Goal: Task Accomplishment & Management: Use online tool/utility

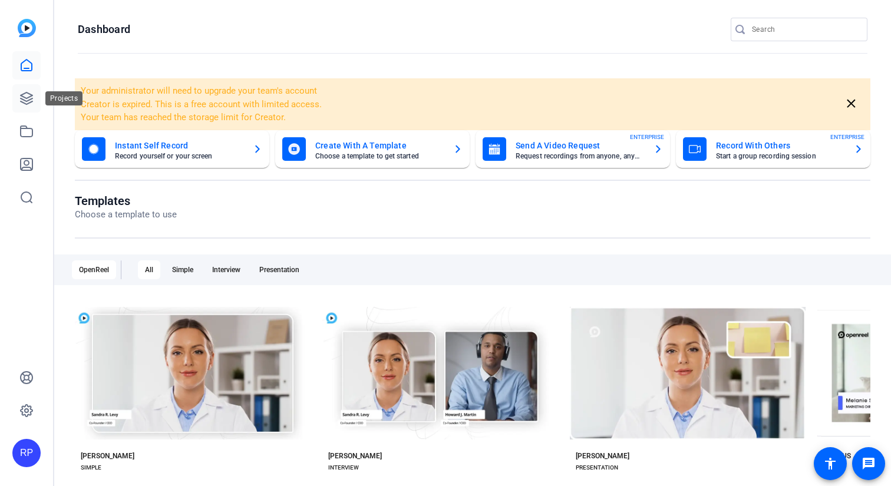
click at [17, 91] on link at bounding box center [26, 98] width 28 height 28
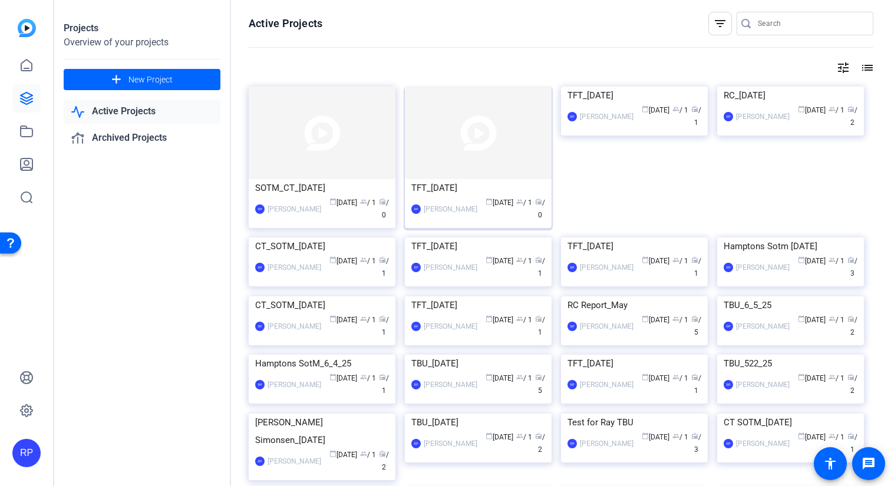
click at [460, 152] on img at bounding box center [478, 133] width 147 height 93
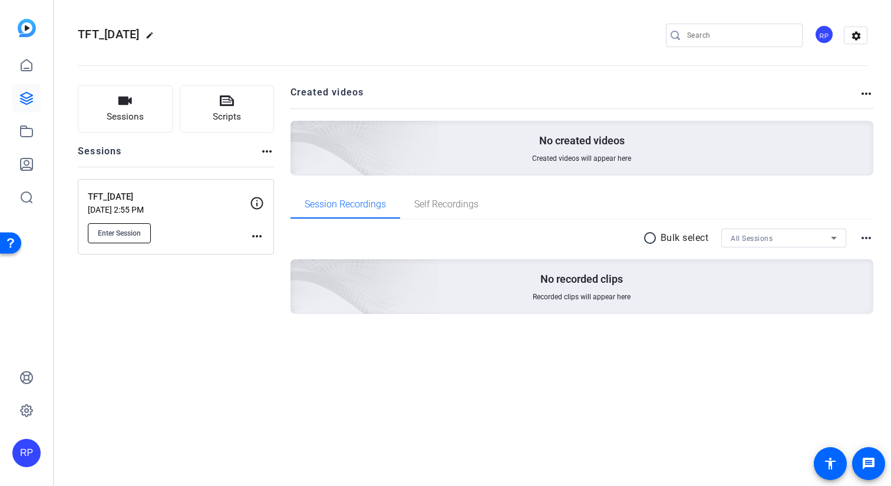
click at [120, 230] on span "Enter Session" at bounding box center [119, 233] width 43 height 9
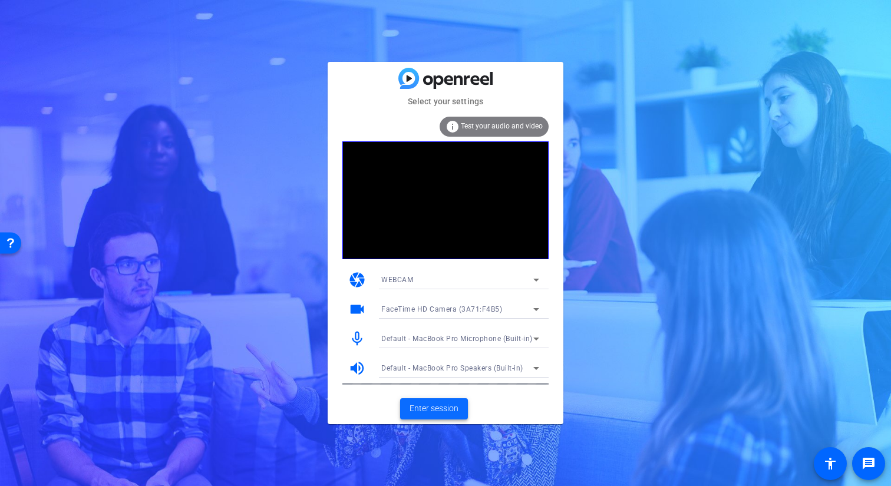
click at [434, 404] on span "Enter session" at bounding box center [434, 409] width 49 height 12
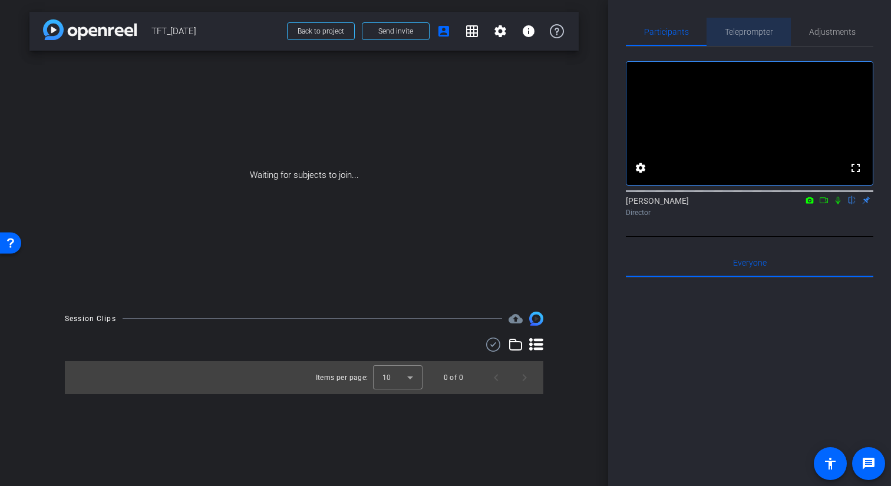
click at [754, 33] on span "Teleprompter" at bounding box center [749, 32] width 48 height 8
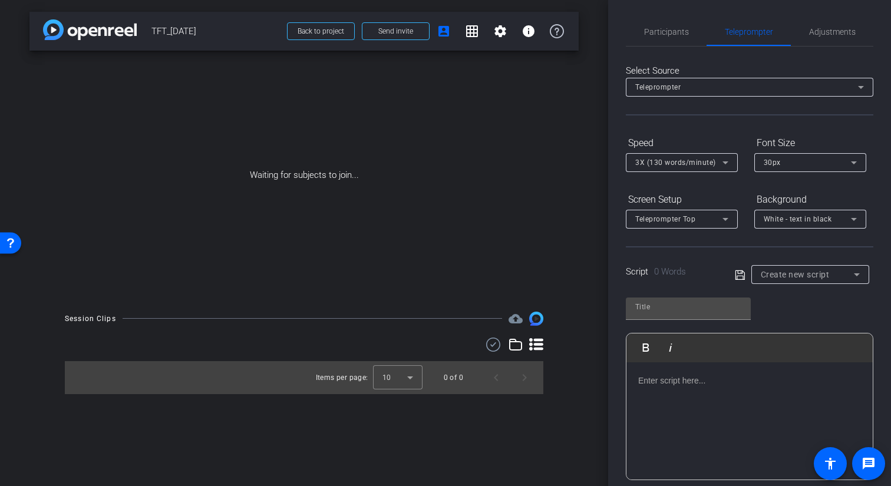
click at [697, 396] on div at bounding box center [750, 421] width 246 height 118
click at [743, 271] on icon at bounding box center [739, 274] width 9 height 9
click at [739, 279] on icon at bounding box center [739, 274] width 9 height 9
click at [741, 278] on icon at bounding box center [740, 275] width 11 height 14
click at [664, 382] on p at bounding box center [749, 380] width 223 height 13
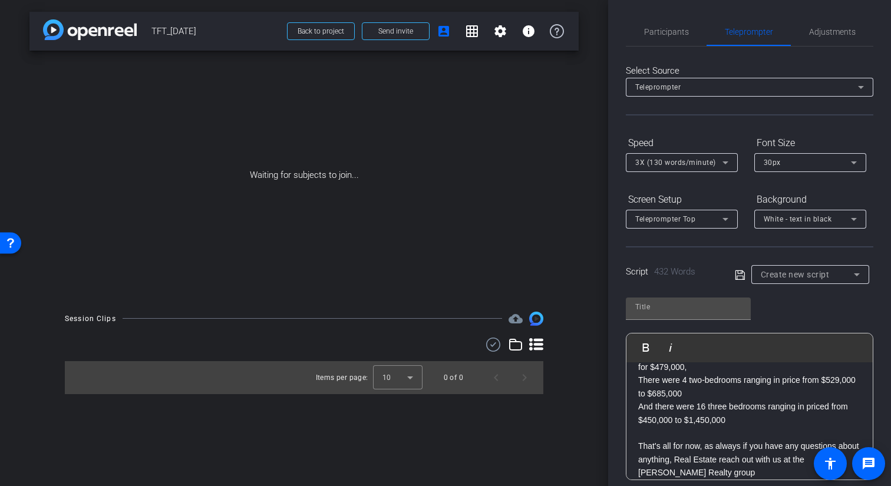
scroll to position [618, 0]
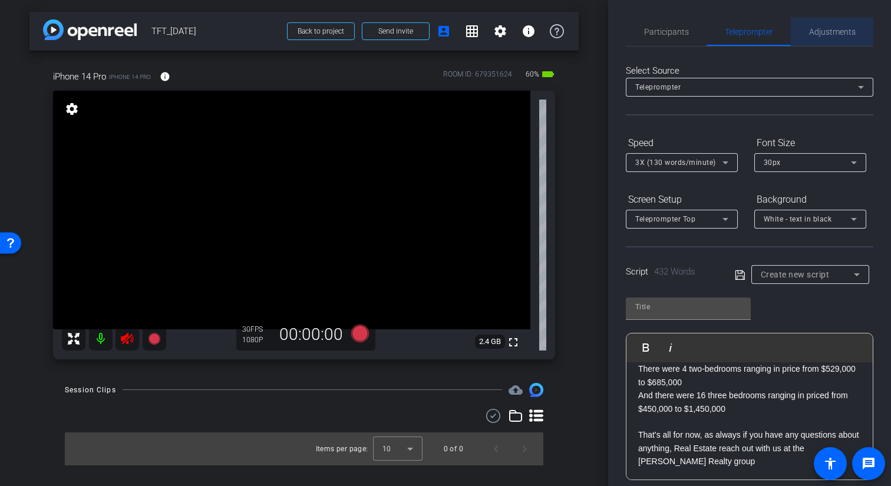
click at [831, 35] on span "Adjustments" at bounding box center [832, 32] width 47 height 8
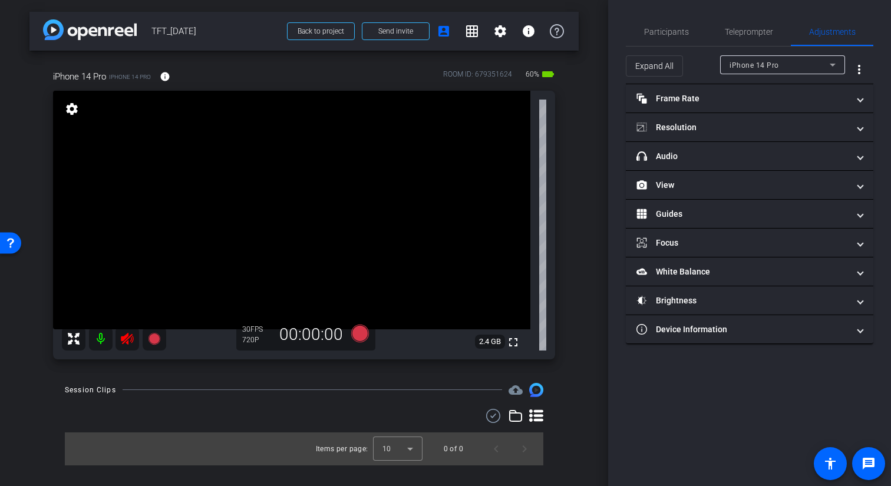
click at [127, 332] on icon at bounding box center [127, 339] width 14 height 14
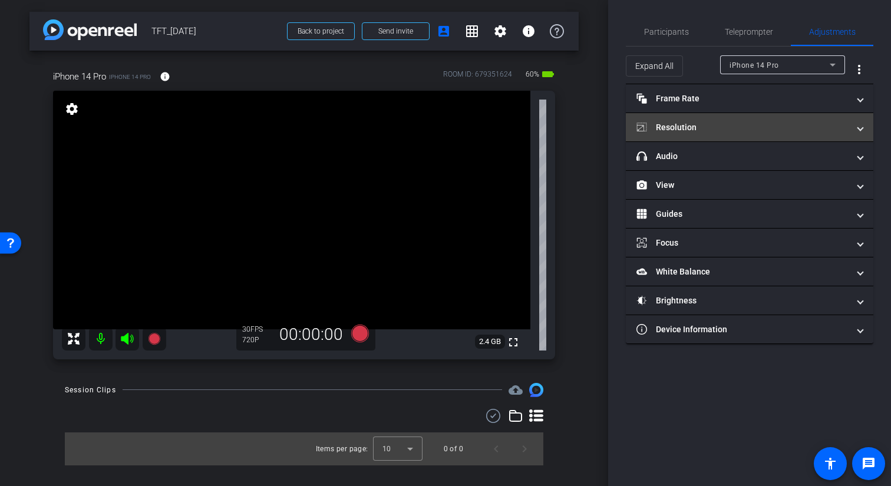
click at [731, 126] on mat-panel-title "Resolution" at bounding box center [743, 127] width 212 height 12
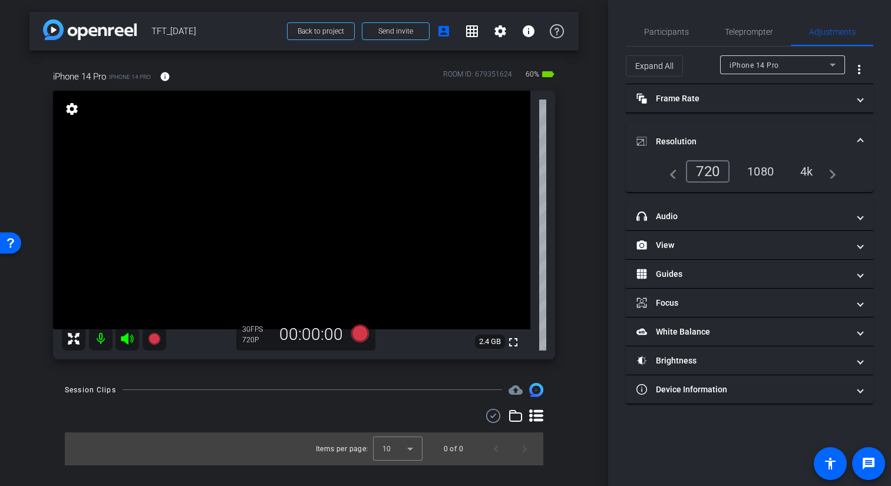
click at [770, 172] on div "1080" at bounding box center [761, 171] width 44 height 20
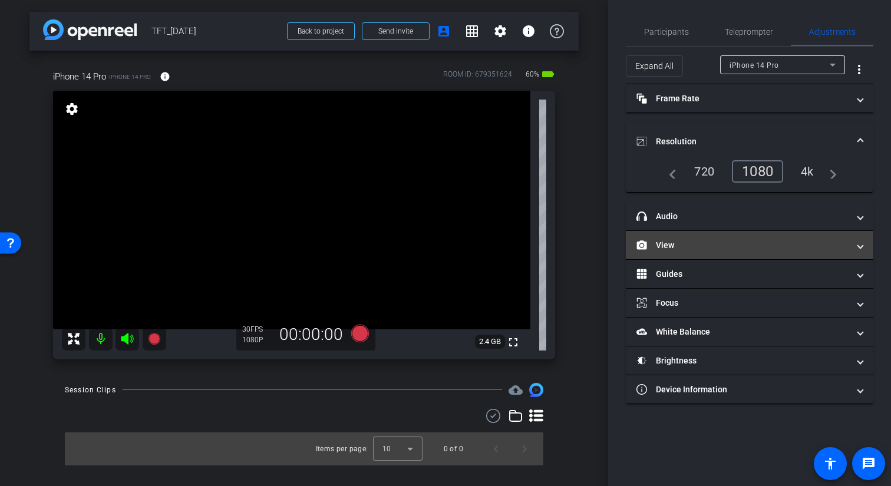
click at [706, 246] on mat-panel-title "View" at bounding box center [743, 245] width 212 height 12
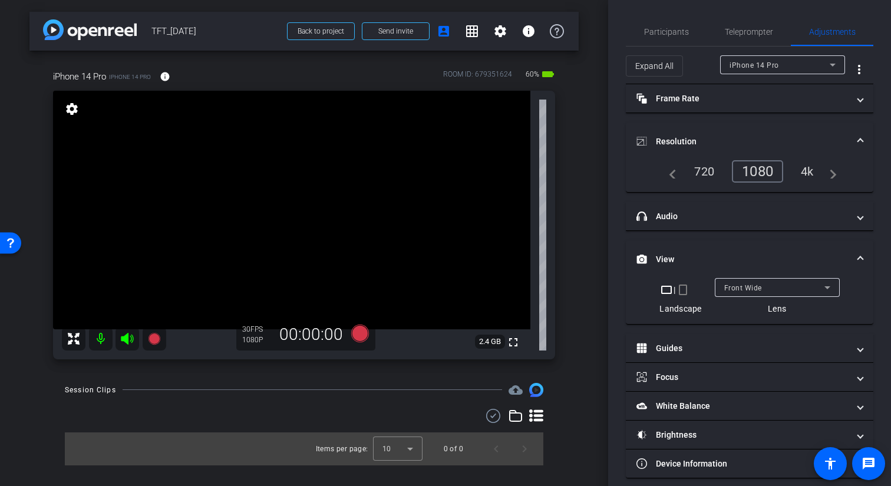
click at [686, 291] on mat-icon "crop_portrait" at bounding box center [683, 290] width 14 height 14
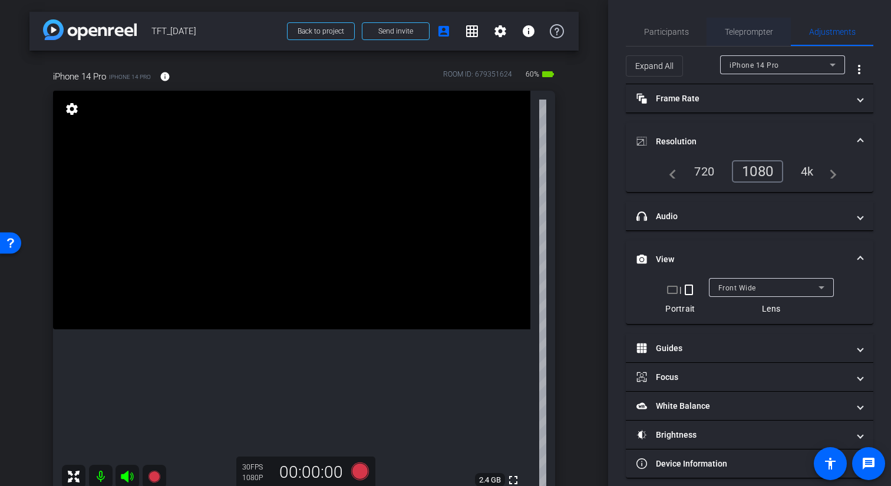
click at [748, 41] on span "Teleprompter" at bounding box center [749, 32] width 48 height 28
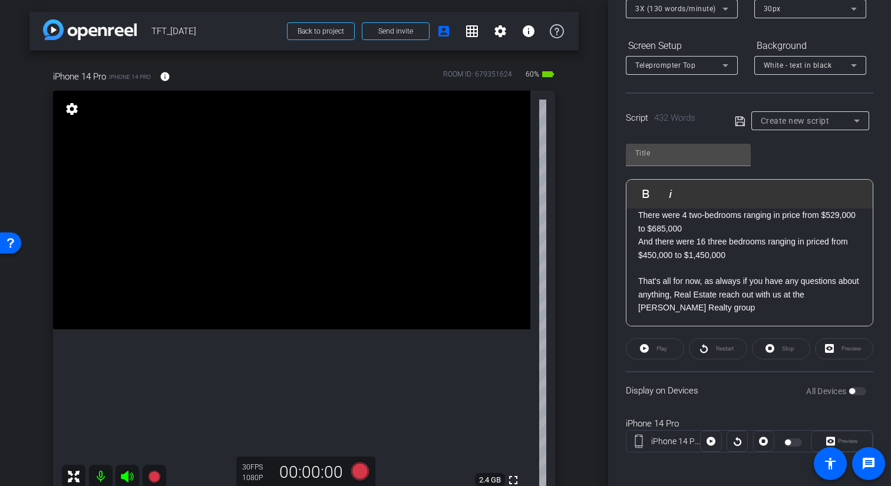
scroll to position [158, 0]
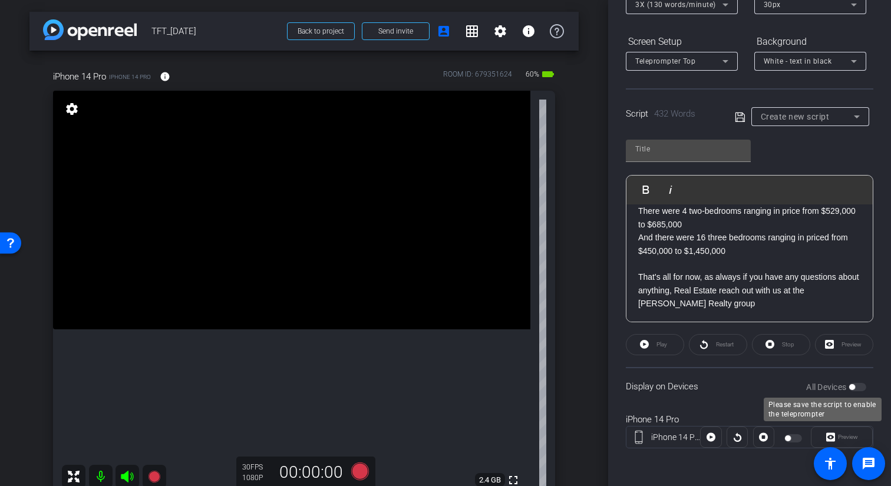
click at [860, 387] on div "All Devices" at bounding box center [836, 387] width 60 height 12
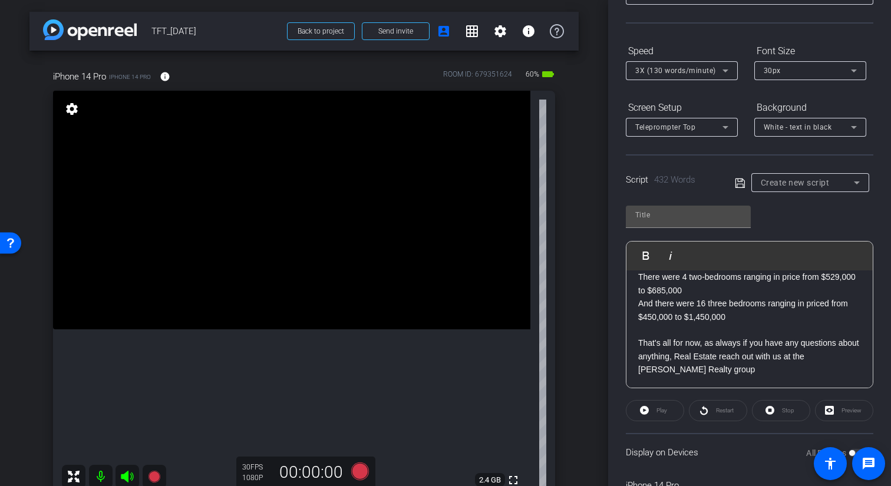
scroll to position [94, 0]
click at [716, 57] on div "Speed" at bounding box center [682, 49] width 112 height 20
click at [715, 65] on div "3X (130 words/minute)" at bounding box center [678, 68] width 87 height 15
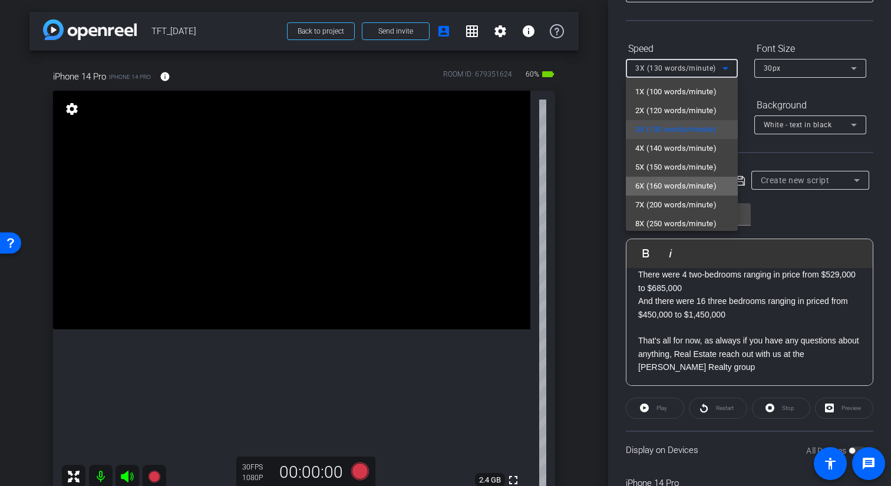
click at [668, 183] on span "6X (160 words/minute)" at bounding box center [675, 186] width 81 height 14
type input "Default title 4896"
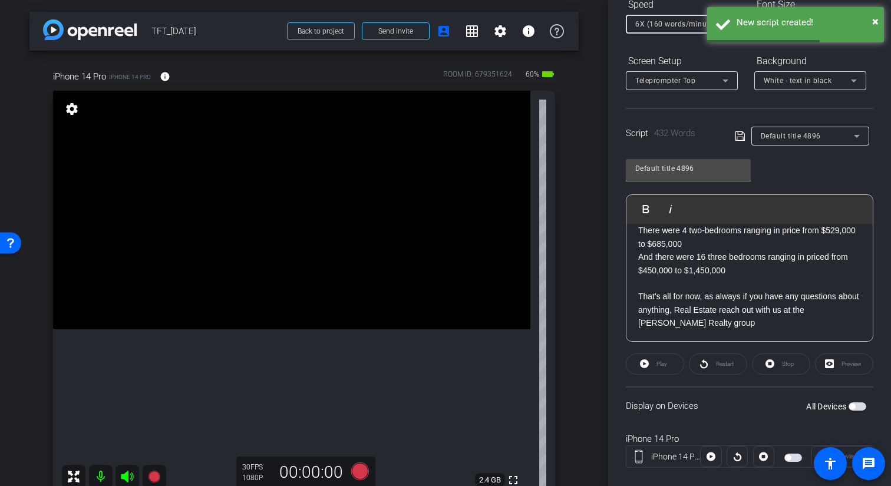
scroll to position [154, 0]
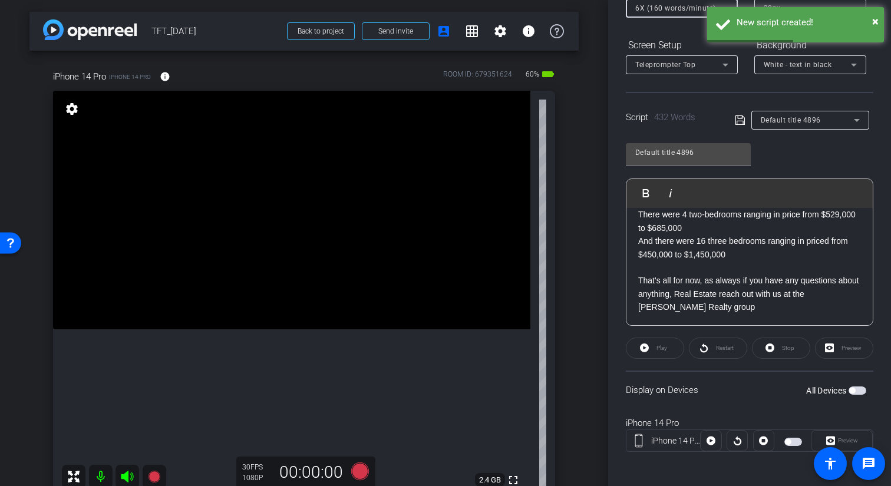
click at [863, 391] on span "button" at bounding box center [858, 391] width 18 height 8
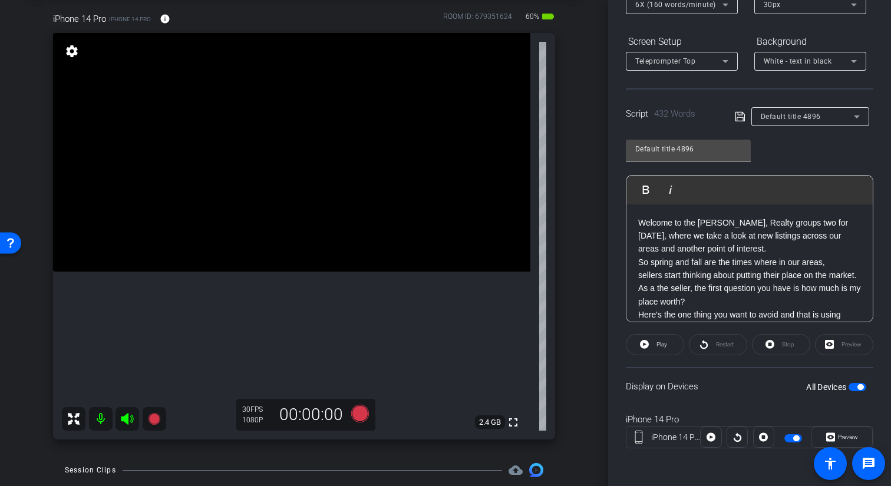
scroll to position [108, 0]
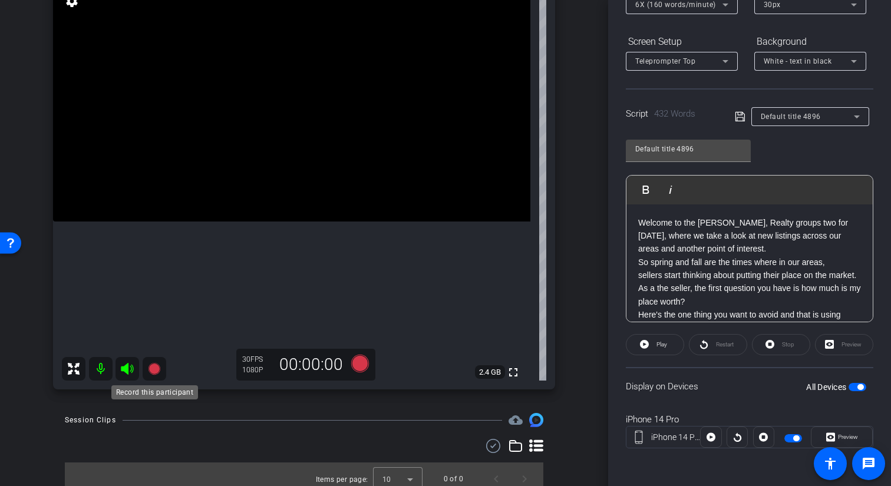
click at [156, 369] on icon at bounding box center [154, 369] width 12 height 12
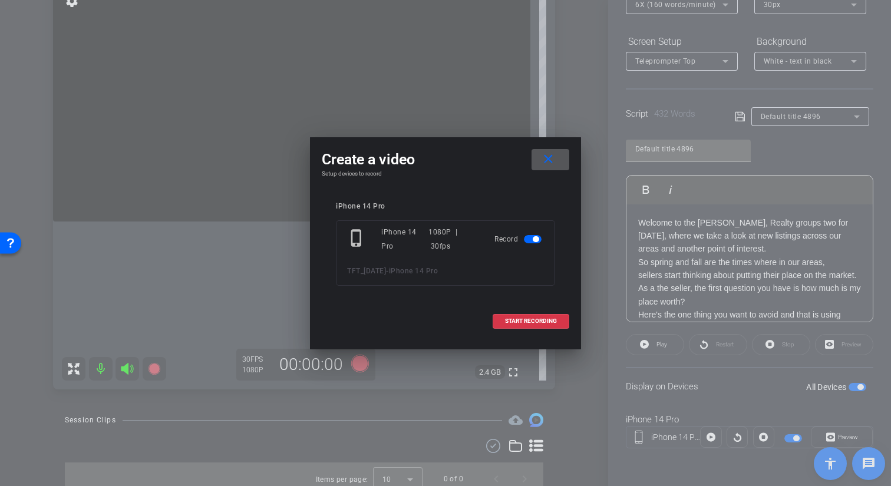
click at [558, 160] on span at bounding box center [551, 160] width 38 height 28
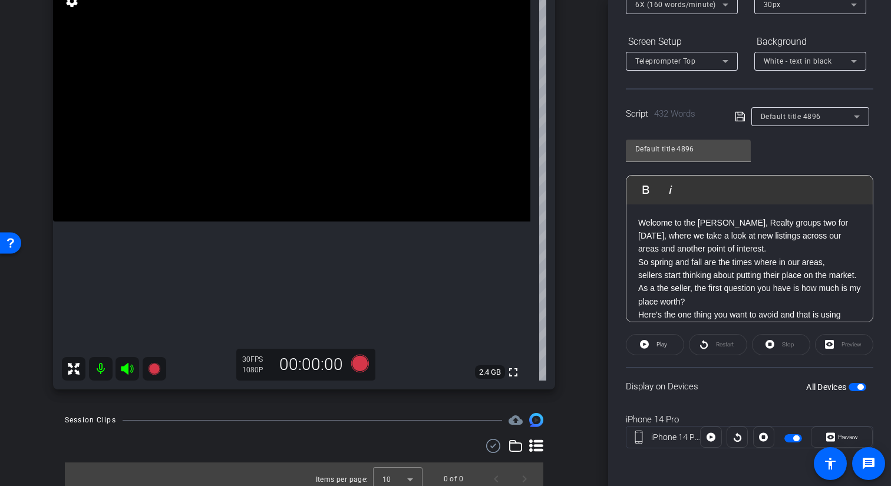
scroll to position [0, 0]
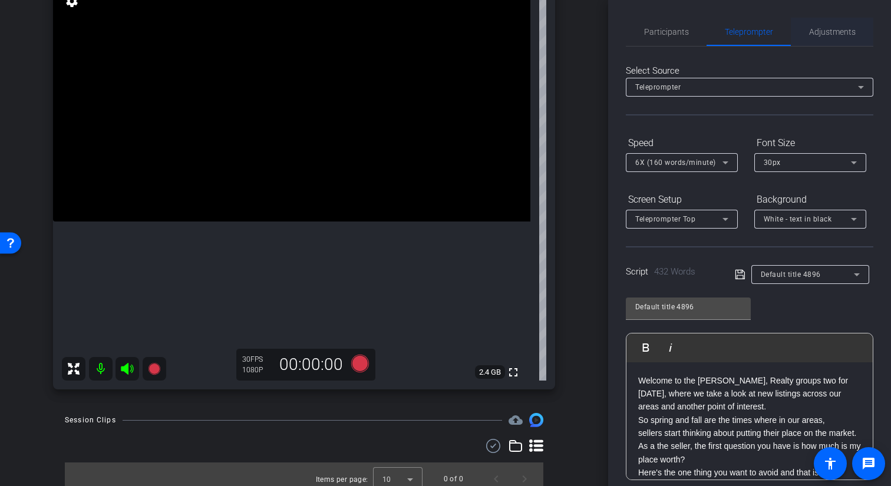
click at [826, 29] on span "Adjustments" at bounding box center [832, 32] width 47 height 8
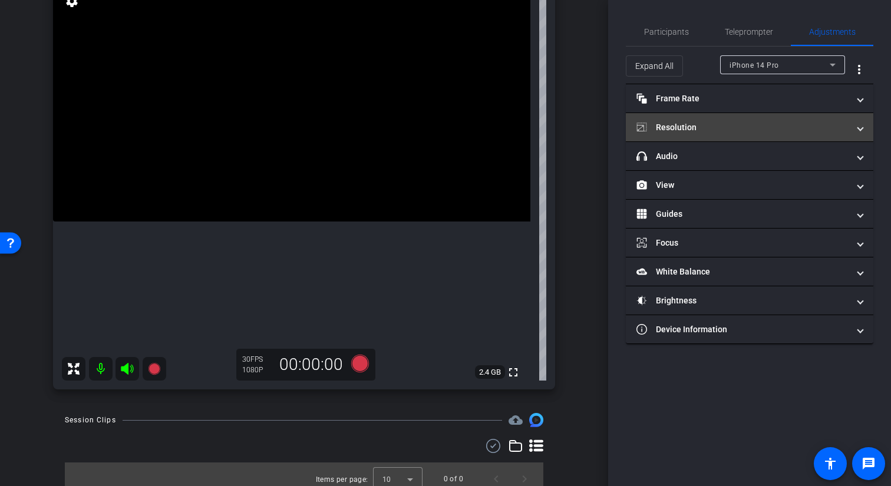
click at [702, 123] on mat-panel-title "Resolution" at bounding box center [743, 127] width 212 height 12
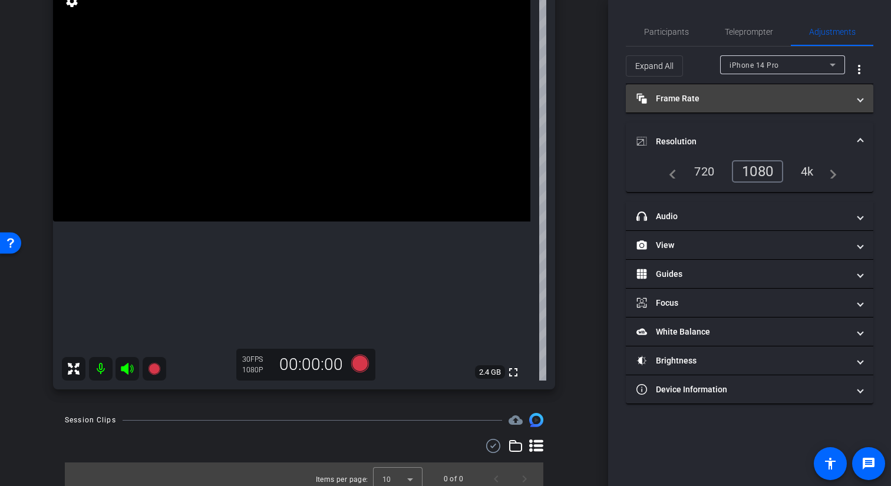
click at [703, 100] on mat-panel-title "Frame Rate Frame Rate" at bounding box center [743, 99] width 212 height 12
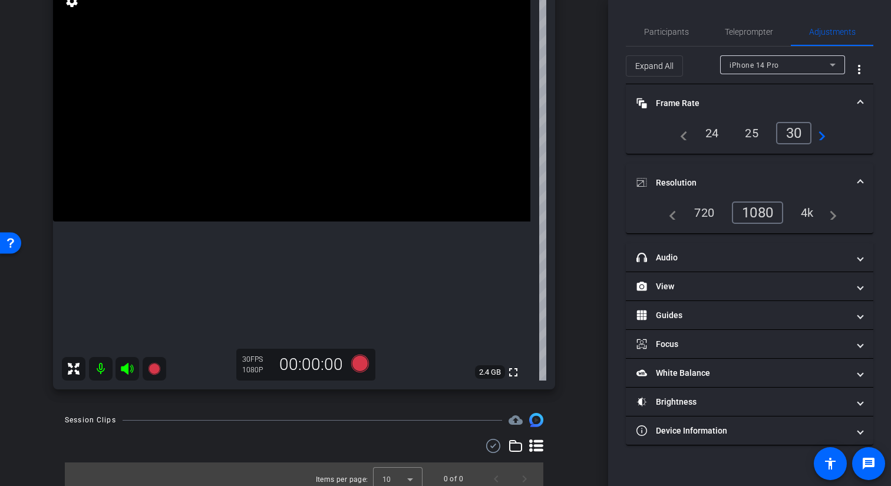
click at [704, 137] on div "24" at bounding box center [712, 133] width 31 height 20
click at [154, 372] on icon at bounding box center [154, 369] width 12 height 12
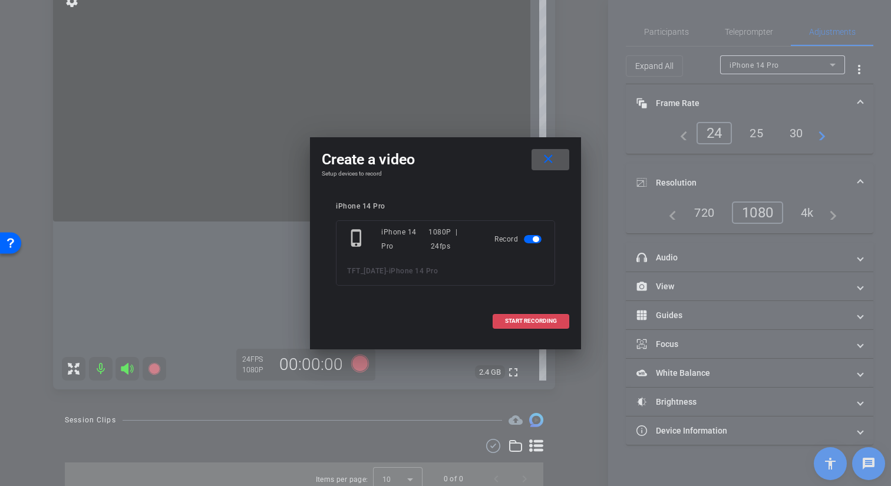
click at [557, 324] on span at bounding box center [530, 321] width 75 height 28
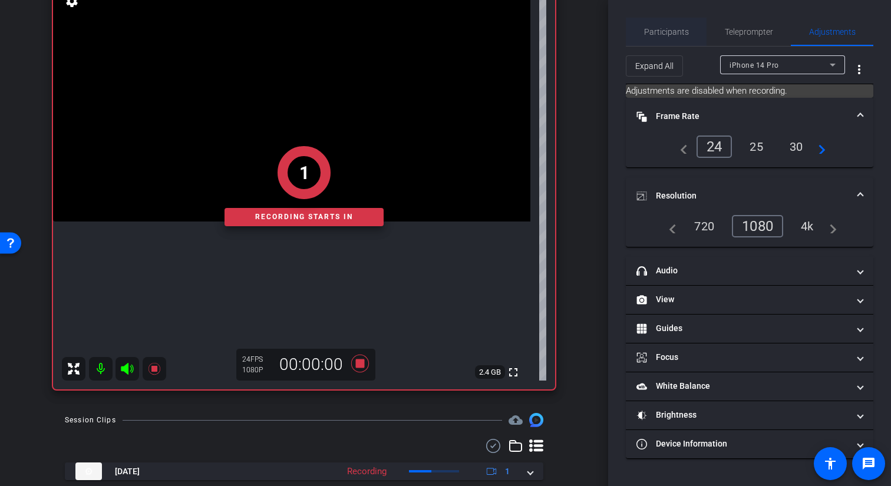
click at [670, 31] on span "Participants" at bounding box center [666, 32] width 45 height 8
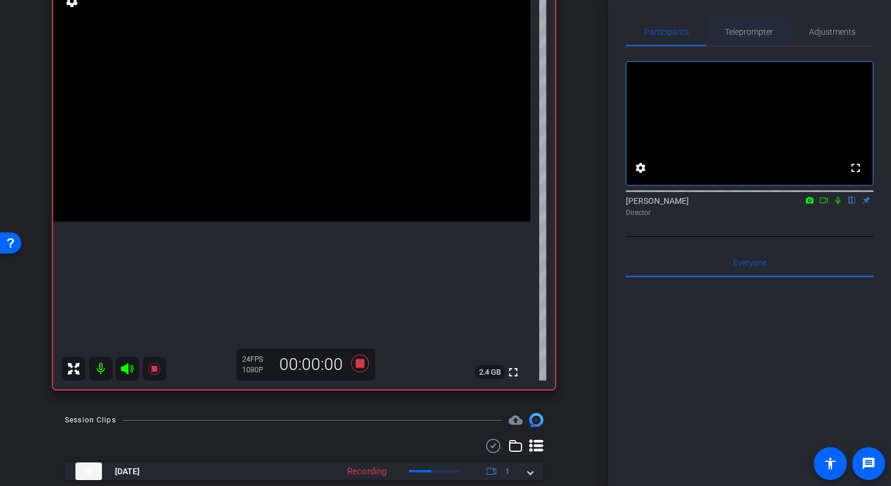
click at [741, 32] on span "Teleprompter" at bounding box center [749, 32] width 48 height 8
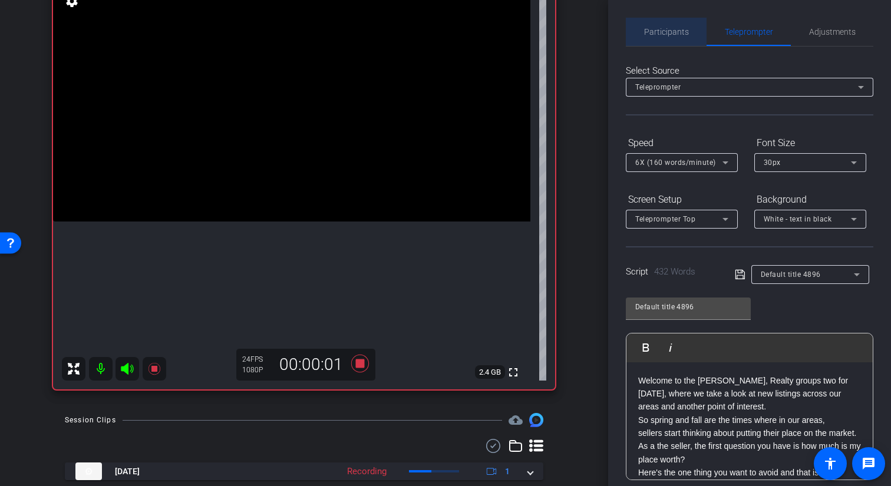
click at [676, 28] on span "Participants" at bounding box center [666, 32] width 45 height 8
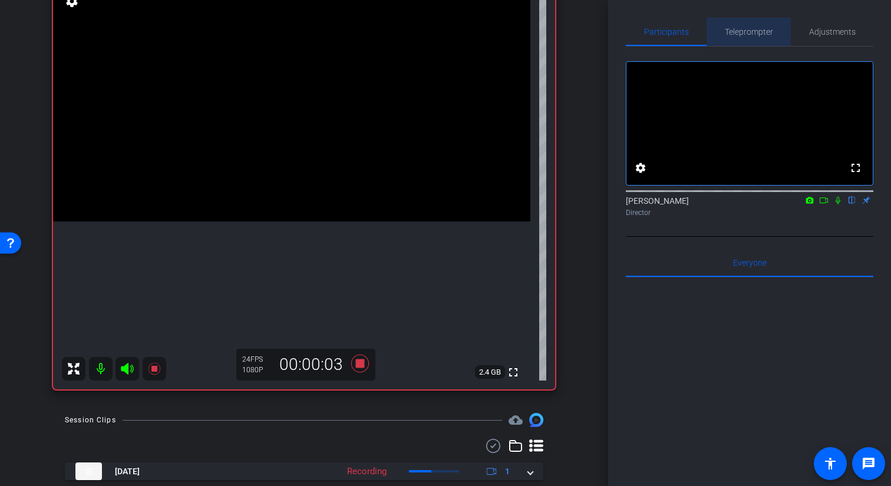
click at [749, 28] on span "Teleprompter" at bounding box center [749, 32] width 48 height 8
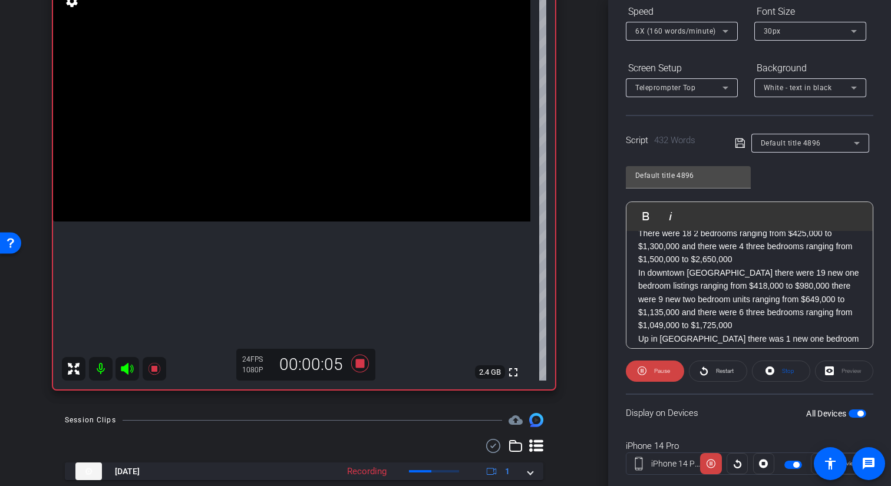
scroll to position [158, 0]
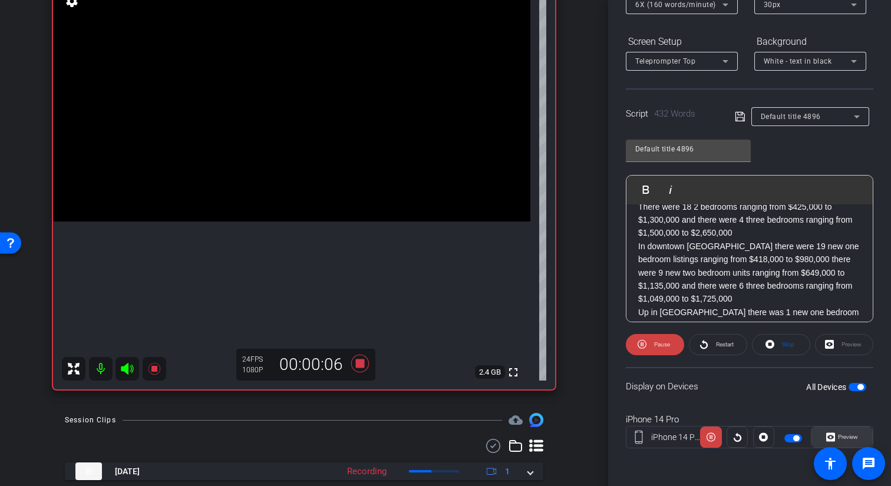
click at [839, 435] on span "Preview" at bounding box center [848, 437] width 20 height 6
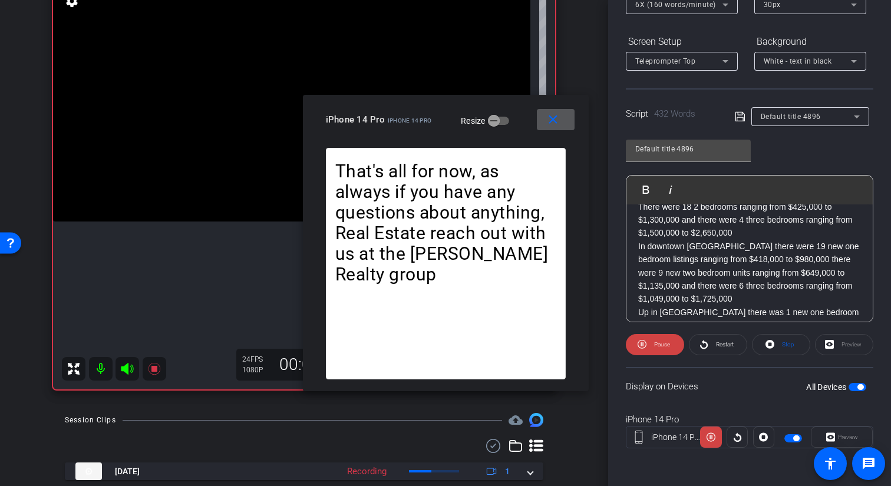
click at [563, 116] on span at bounding box center [556, 120] width 38 height 28
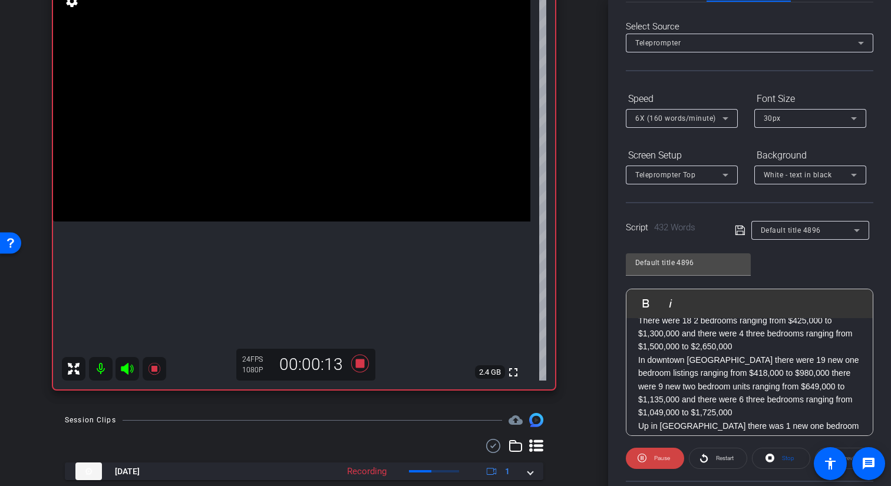
scroll to position [0, 0]
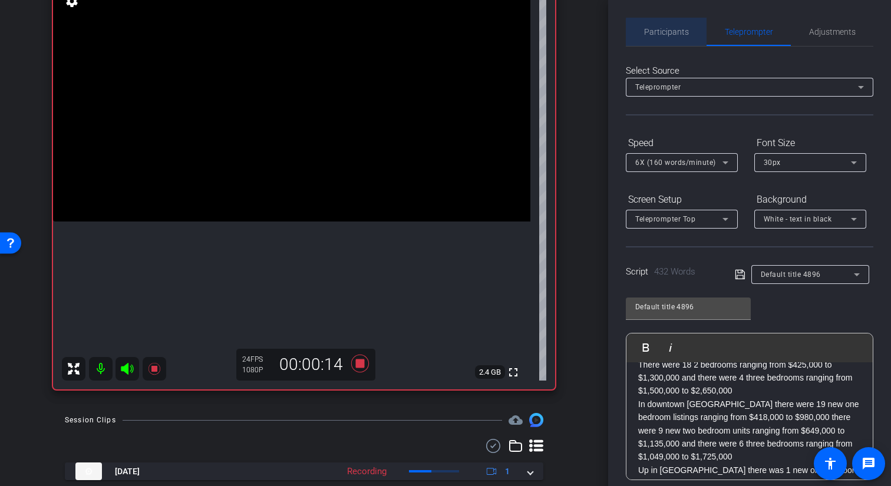
click at [687, 34] on span "Participants" at bounding box center [666, 32] width 45 height 8
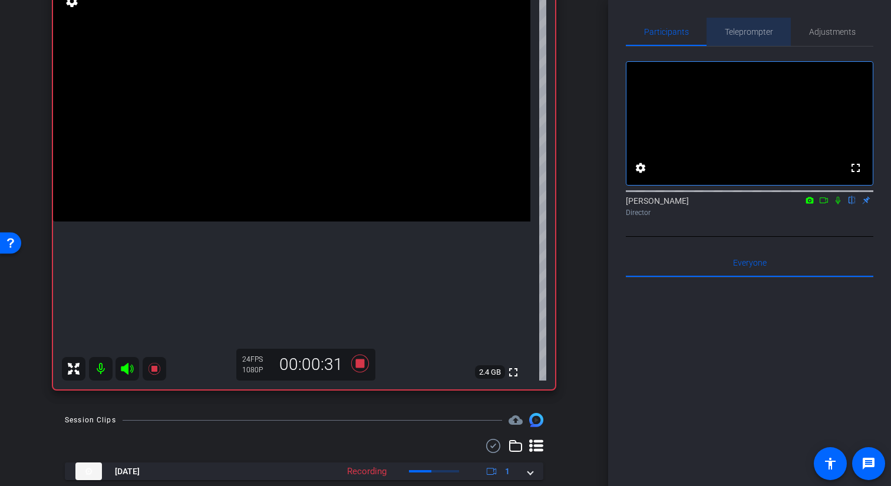
click at [756, 31] on span "Teleprompter" at bounding box center [749, 32] width 48 height 8
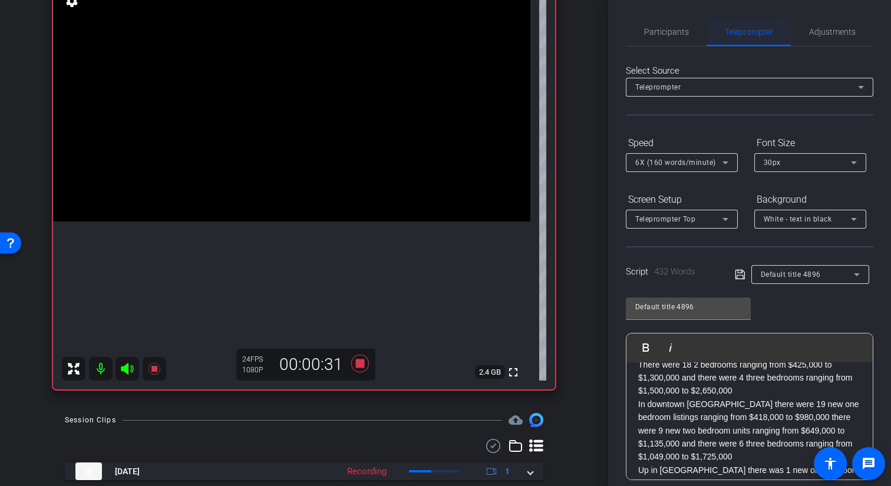
scroll to position [158, 0]
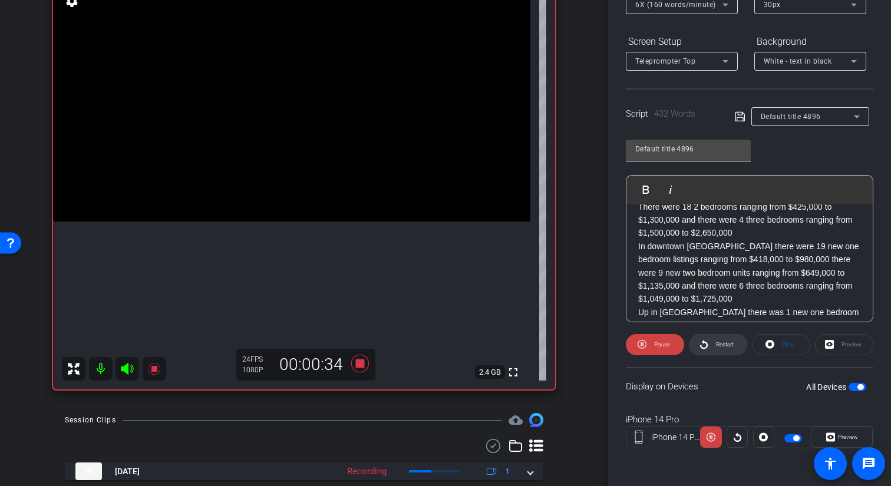
click at [719, 347] on span "Restart" at bounding box center [725, 344] width 18 height 6
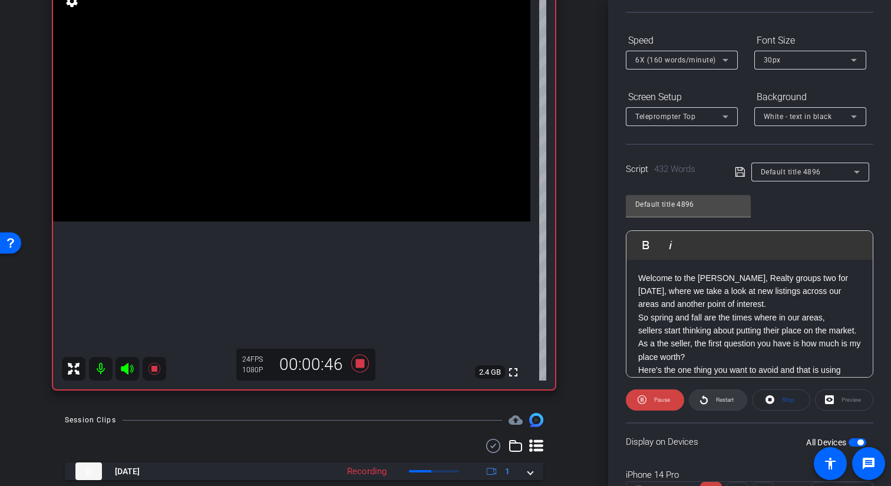
scroll to position [0, 0]
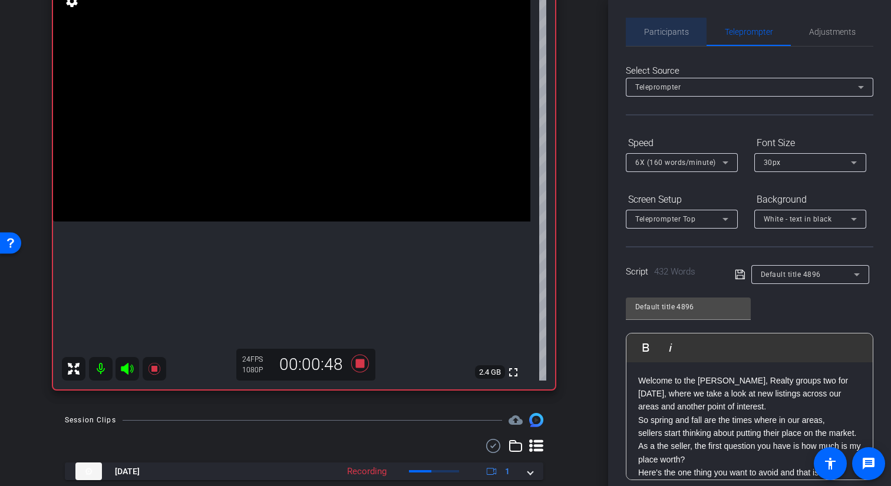
click at [660, 39] on span "Participants" at bounding box center [666, 32] width 45 height 28
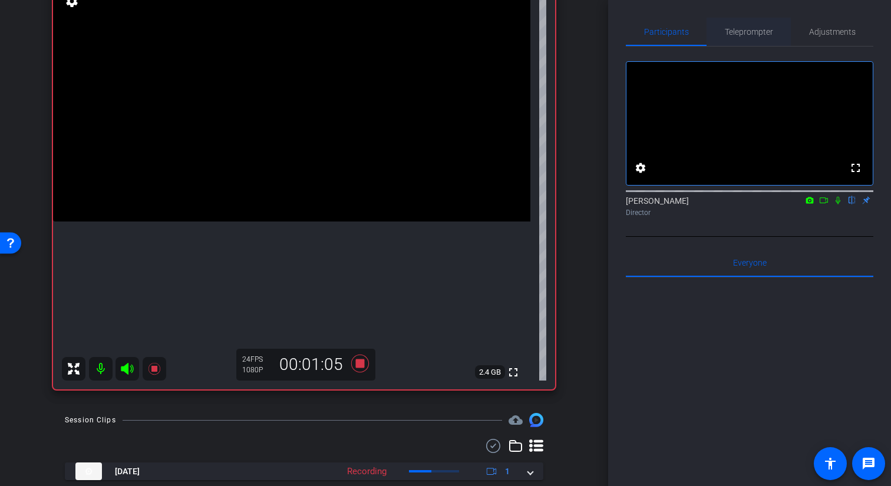
click at [744, 36] on span "Teleprompter" at bounding box center [749, 32] width 48 height 8
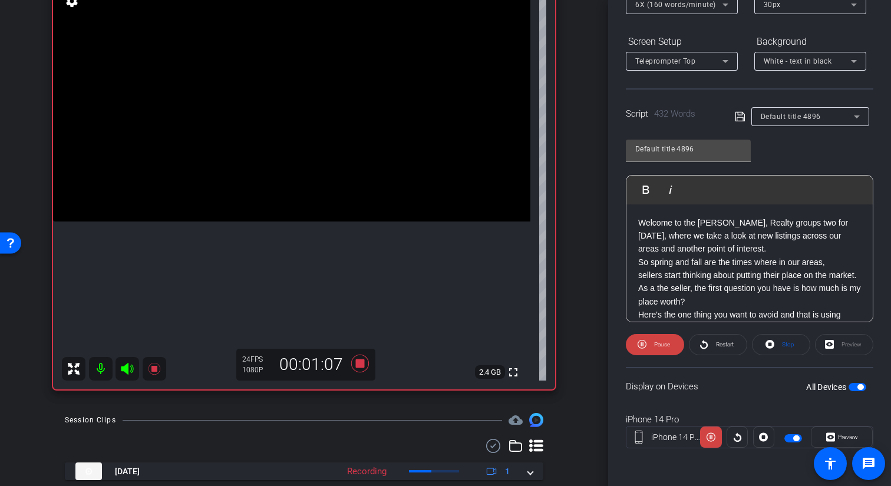
scroll to position [157, 0]
click at [721, 349] on span "Restart" at bounding box center [723, 345] width 21 height 17
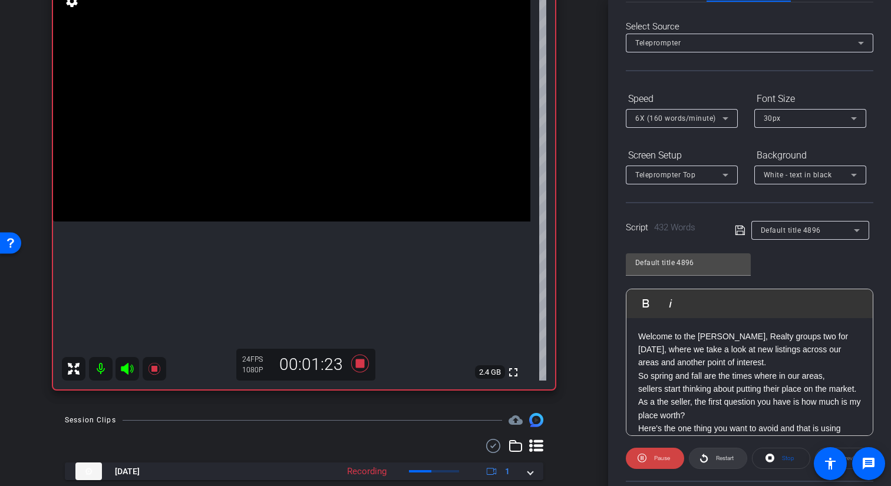
scroll to position [0, 0]
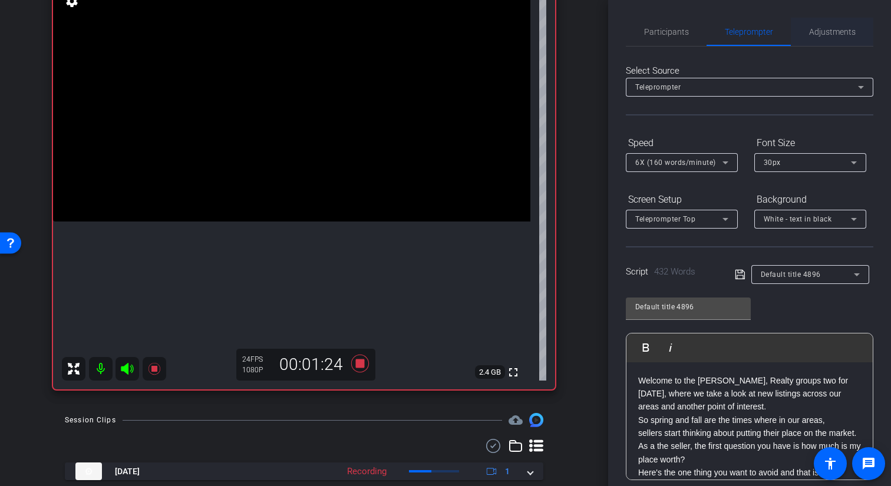
click at [836, 37] on span "Adjustments" at bounding box center [832, 32] width 47 height 28
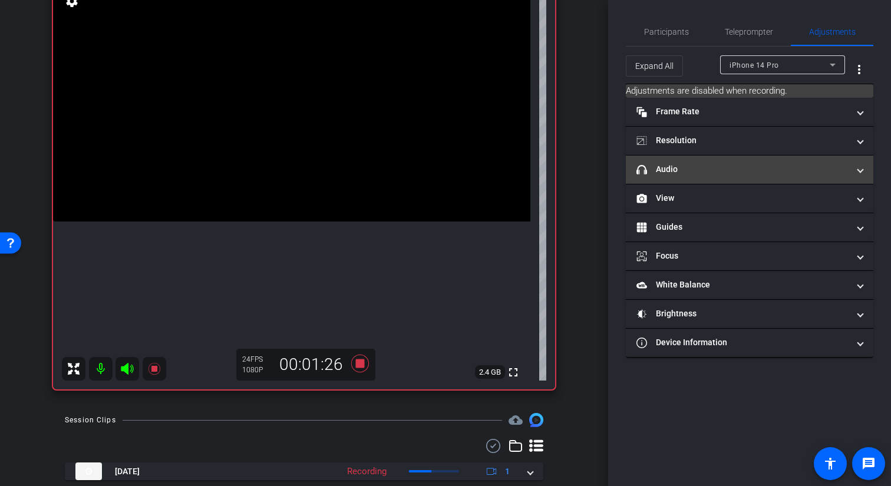
click at [724, 176] on mat-expansion-panel-header "headphone icon Audio" at bounding box center [750, 170] width 248 height 28
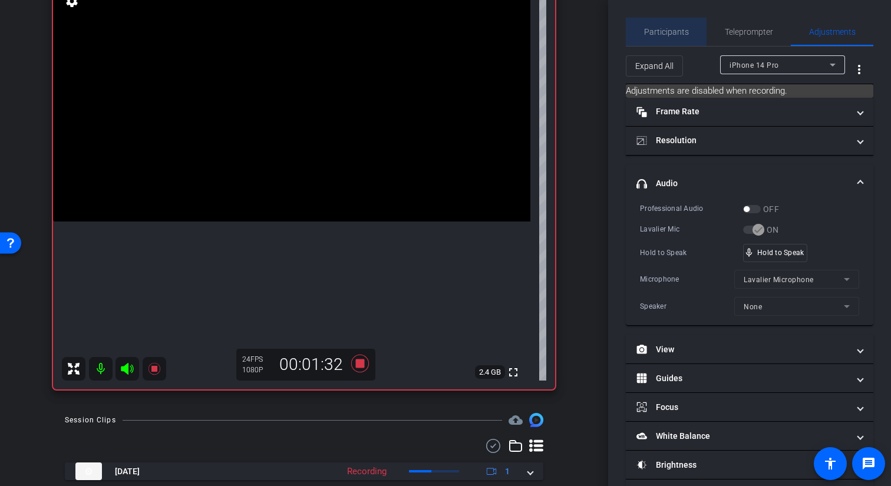
click at [678, 34] on span "Participants" at bounding box center [666, 32] width 45 height 8
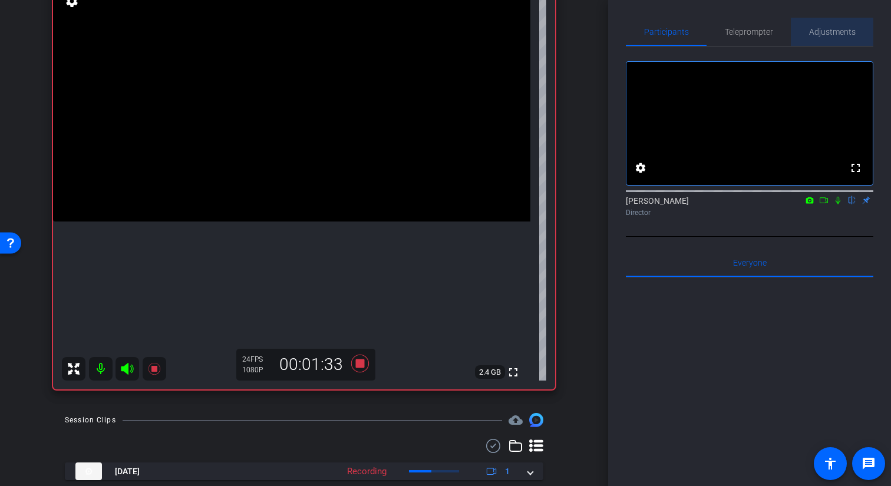
click at [816, 30] on span "Adjustments" at bounding box center [832, 32] width 47 height 8
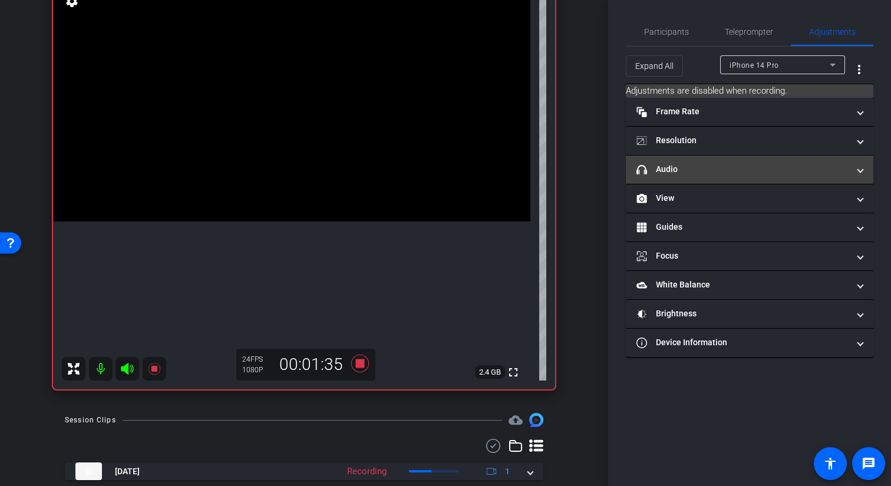
click at [729, 176] on mat-expansion-panel-header "headphone icon Audio" at bounding box center [750, 170] width 248 height 28
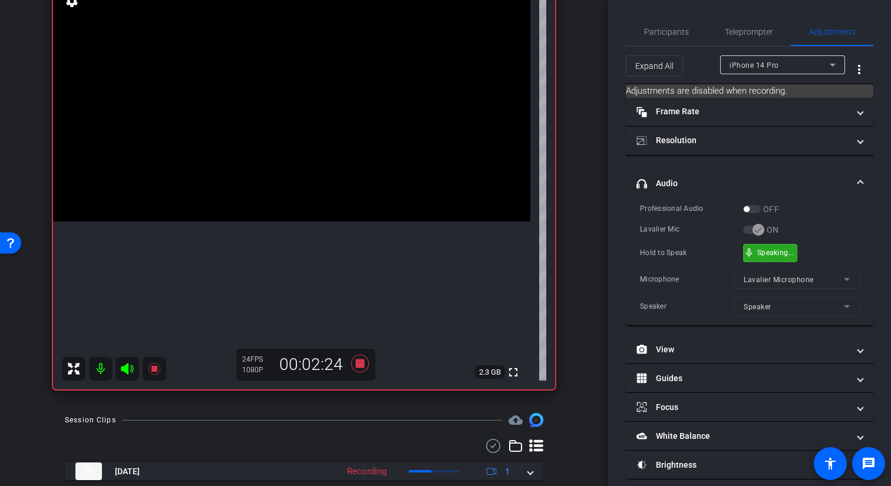
click at [755, 252] on div "mic_none Speaking..." at bounding box center [770, 253] width 53 height 17
click at [735, 39] on span "Teleprompter" at bounding box center [749, 32] width 48 height 28
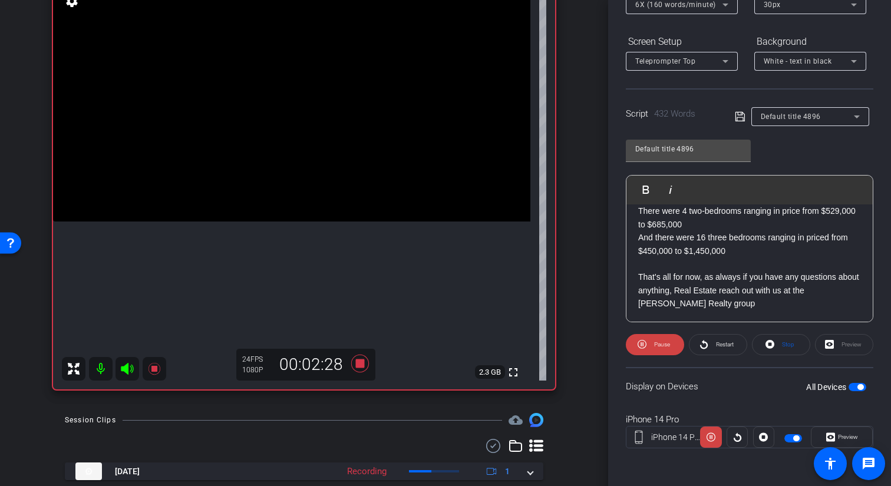
scroll to position [156, 0]
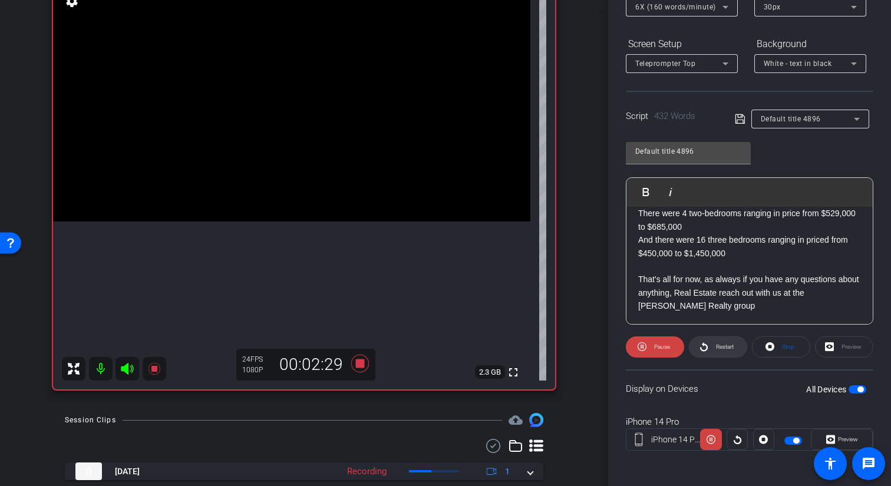
click at [718, 340] on span "Restart" at bounding box center [723, 347] width 21 height 17
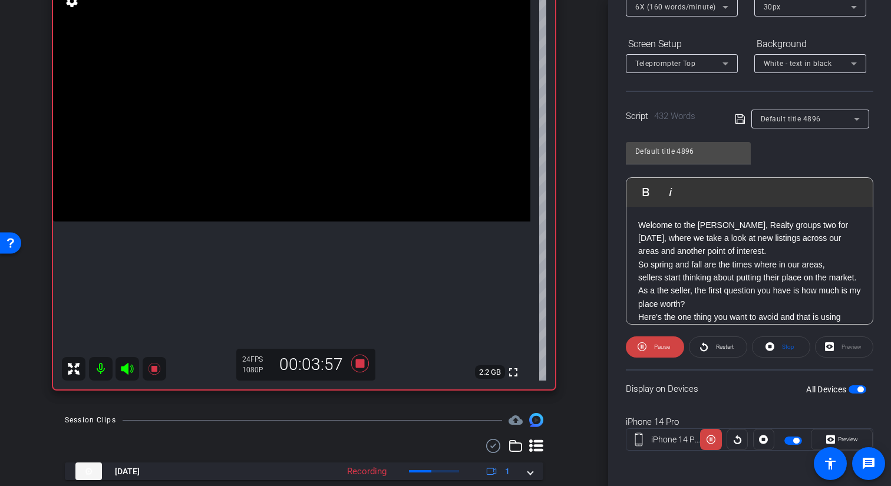
scroll to position [0, 0]
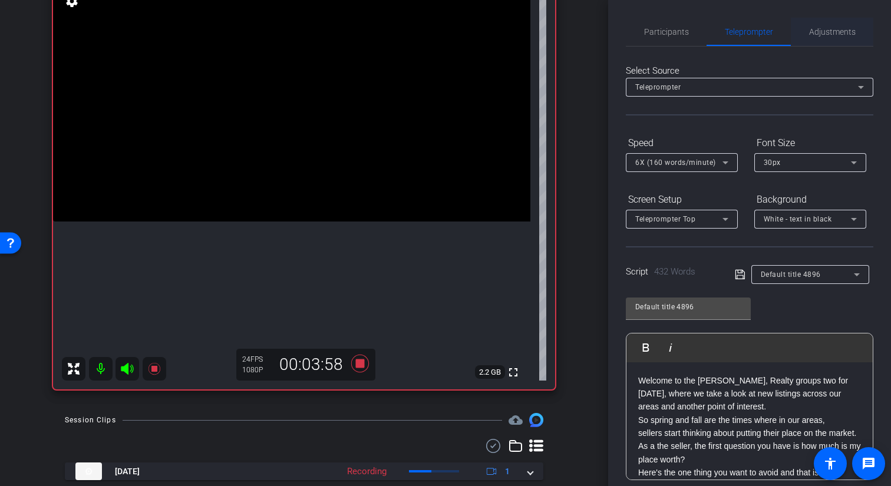
click at [831, 34] on span "Adjustments" at bounding box center [832, 32] width 47 height 8
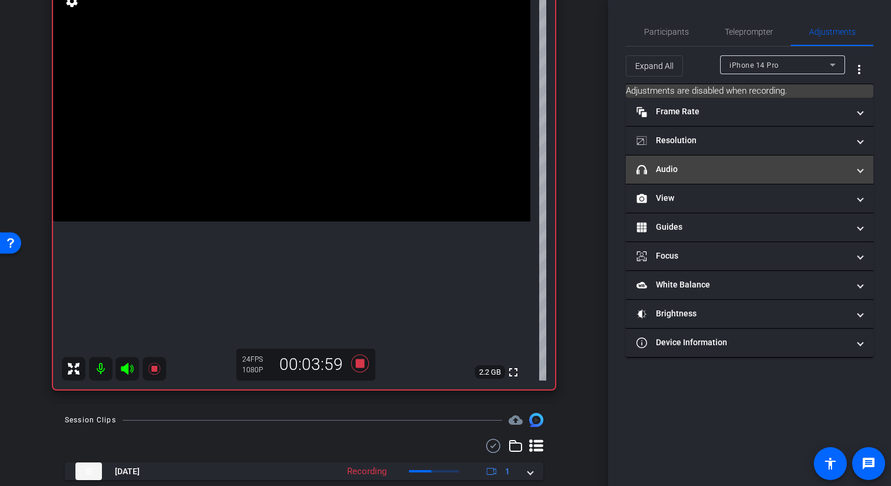
click at [746, 164] on mat-panel-title "headphone icon Audio" at bounding box center [743, 169] width 212 height 12
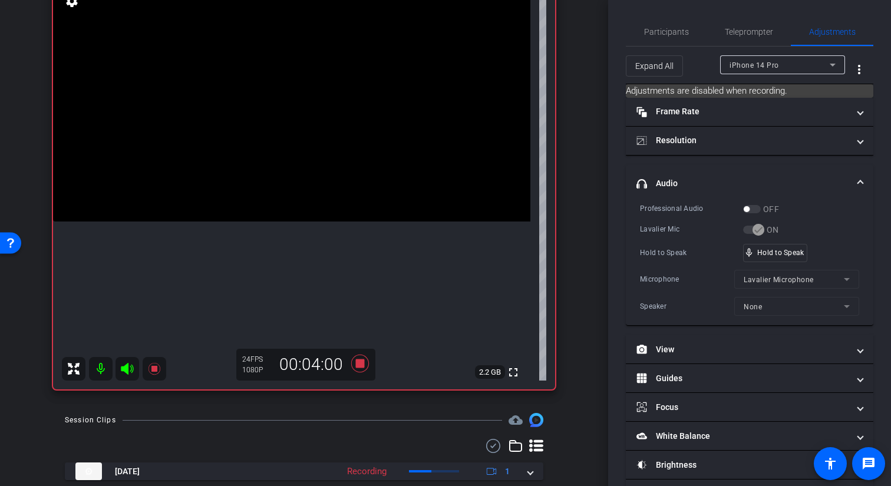
scroll to position [39, 0]
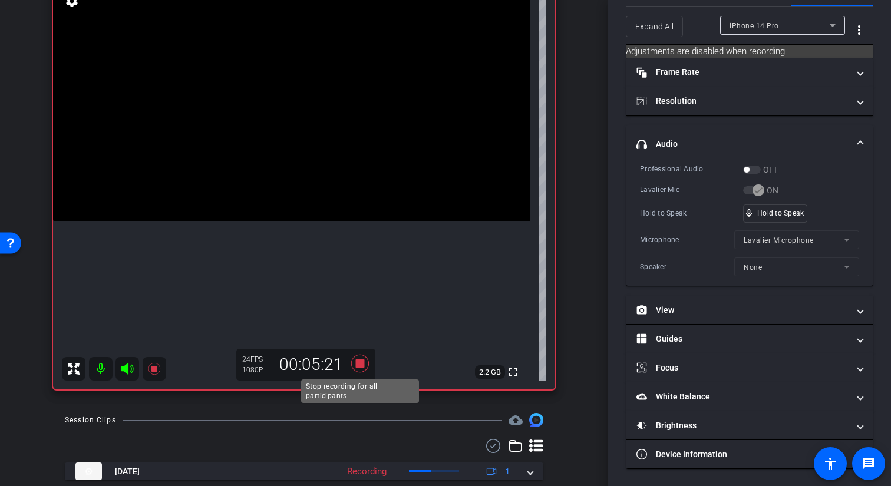
click at [364, 358] on icon at bounding box center [360, 363] width 28 height 21
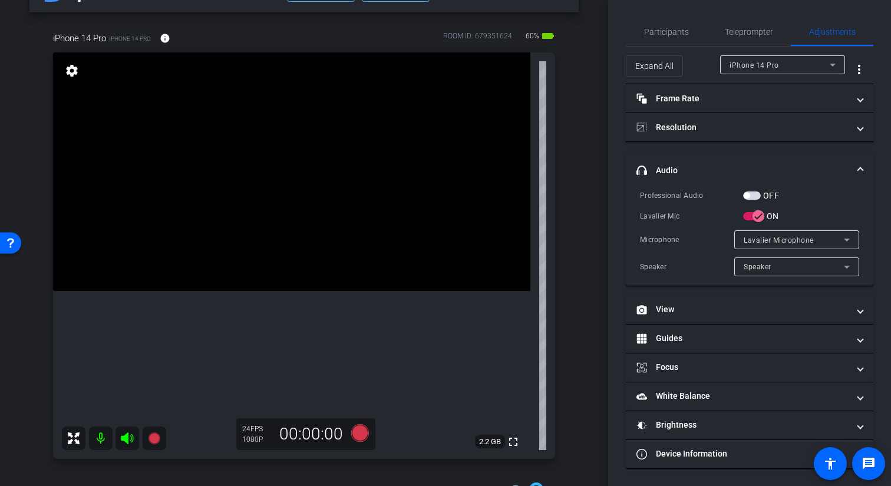
scroll to position [46, 0]
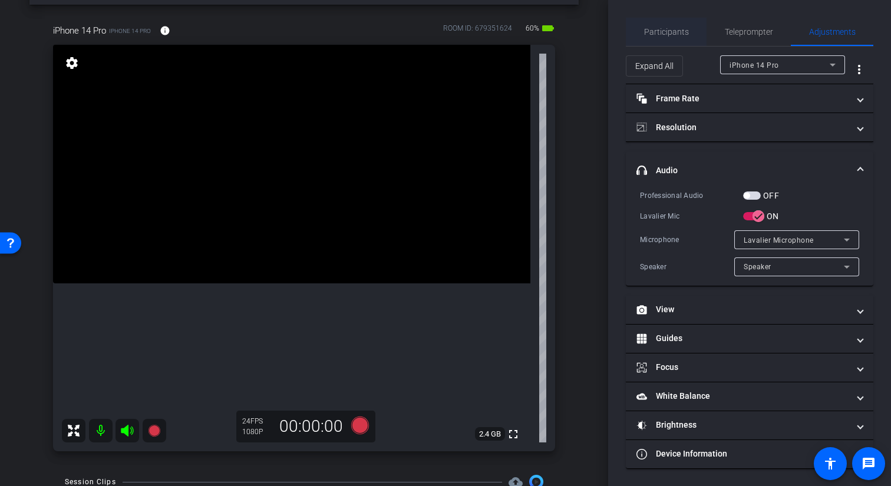
click at [676, 34] on span "Participants" at bounding box center [666, 32] width 45 height 8
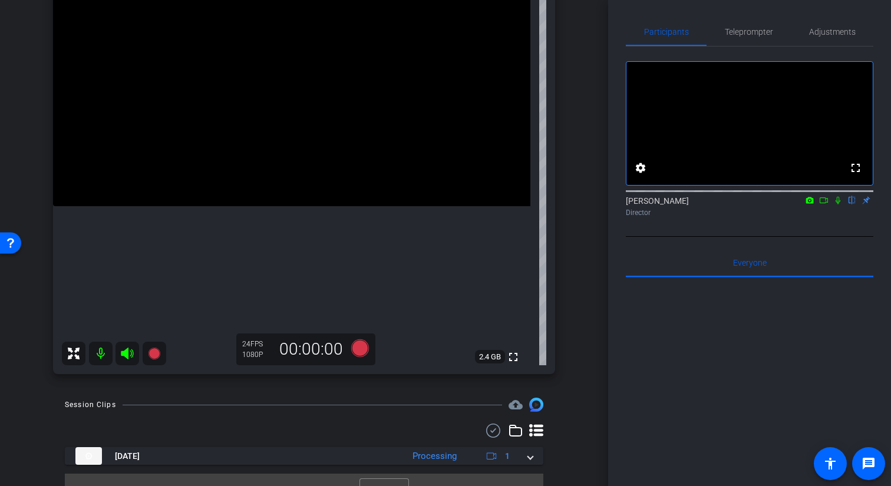
scroll to position [144, 0]
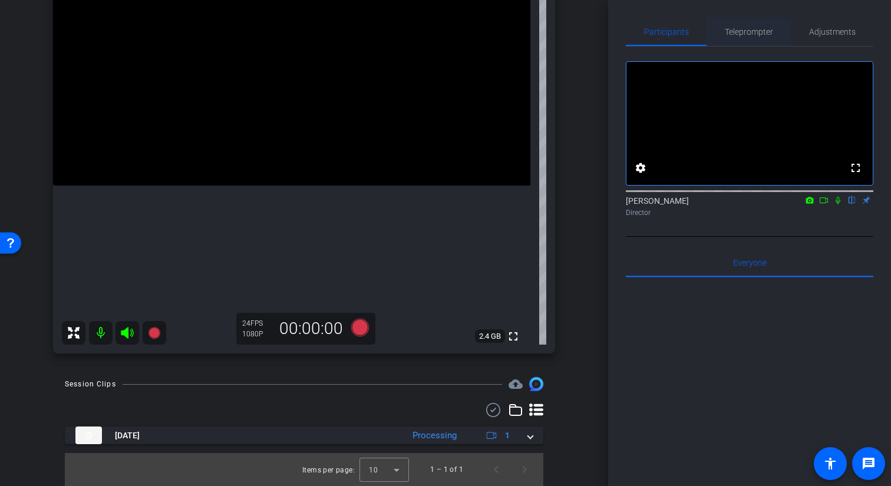
click at [757, 35] on span "Teleprompter" at bounding box center [749, 32] width 48 height 8
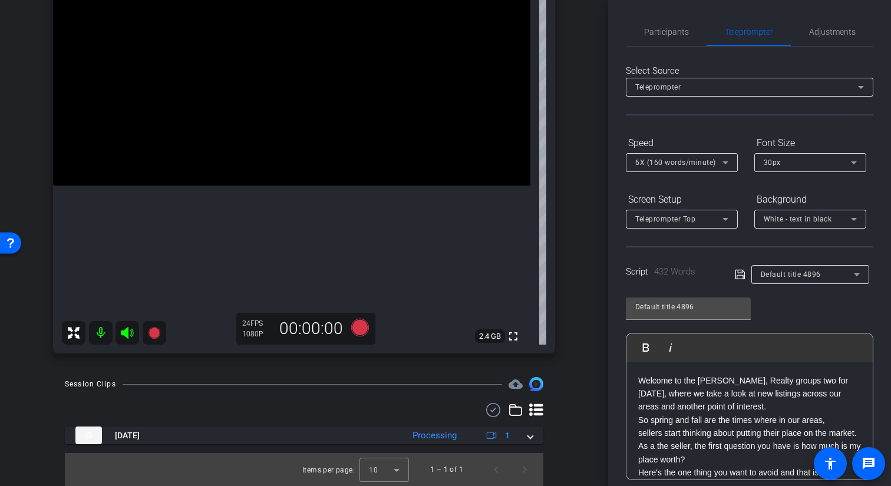
click at [704, 164] on span "6X (160 words/minute)" at bounding box center [675, 163] width 81 height 8
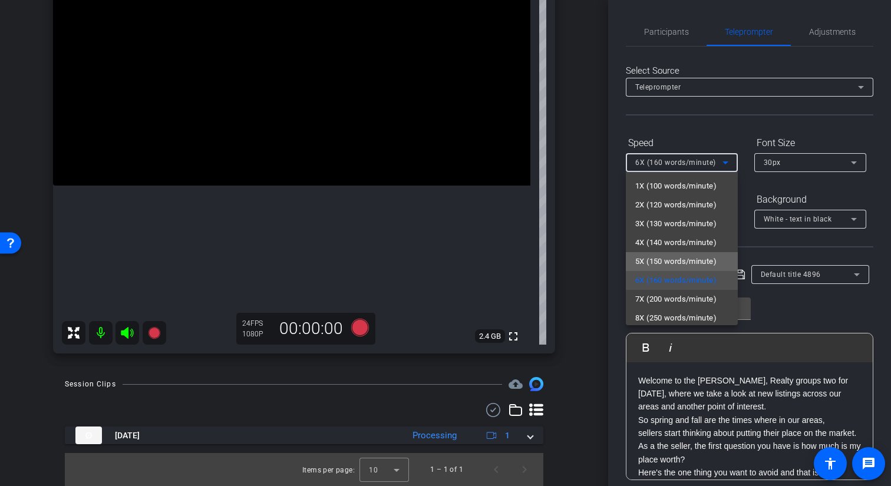
click at [675, 259] on span "5X (150 words/minute)" at bounding box center [675, 262] width 81 height 14
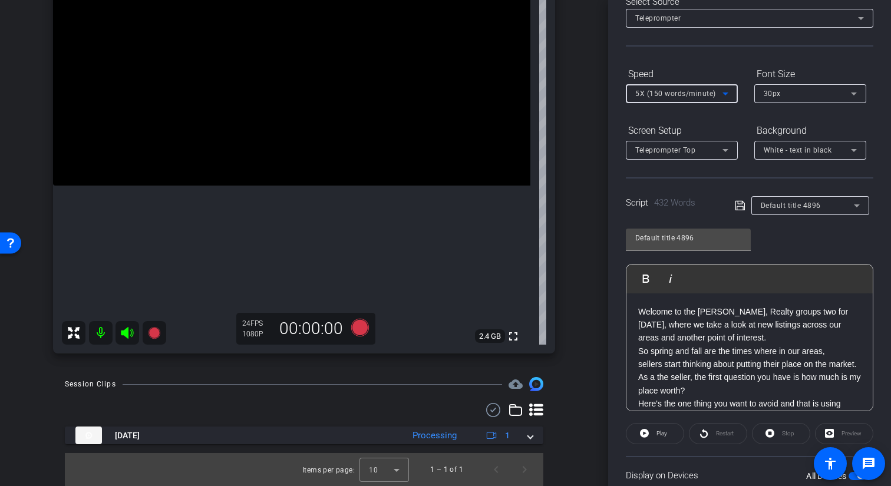
scroll to position [158, 0]
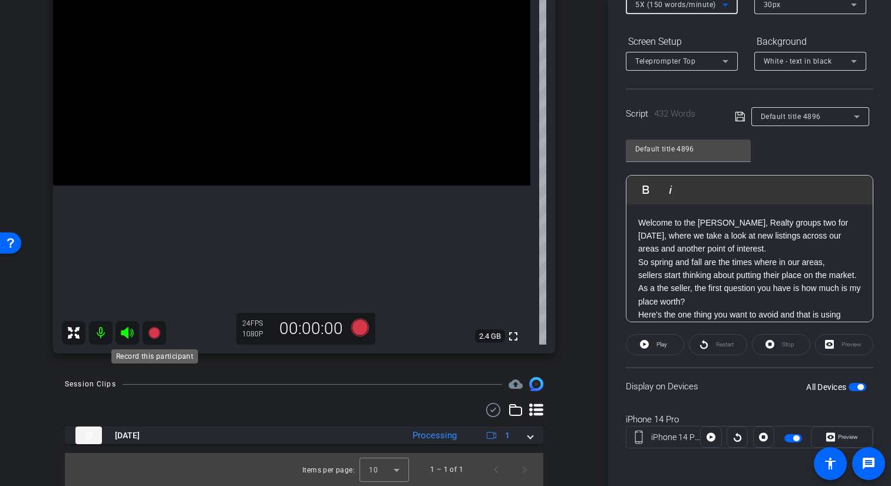
click at [155, 334] on icon at bounding box center [154, 333] width 12 height 12
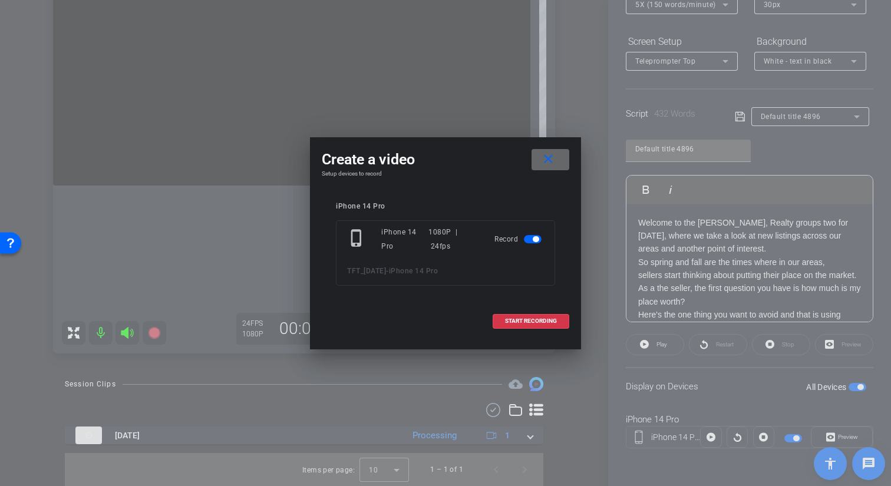
click at [550, 156] on mat-icon "close" at bounding box center [548, 159] width 15 height 15
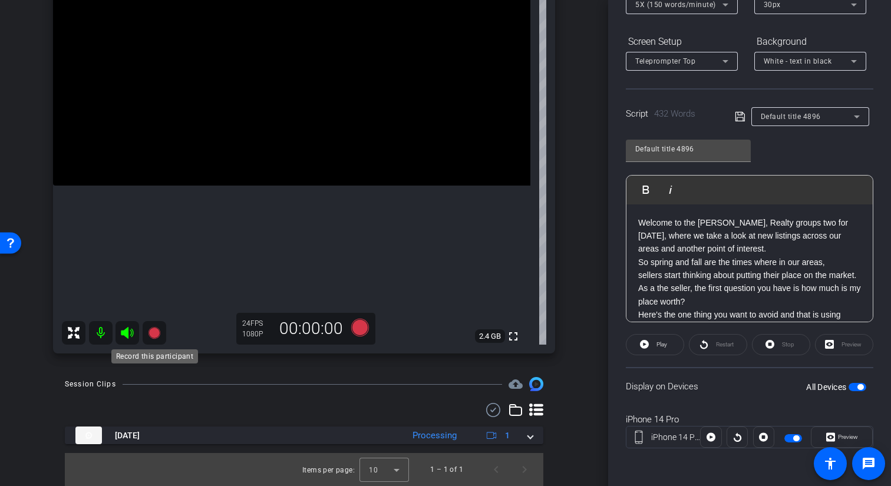
click at [155, 334] on icon at bounding box center [154, 333] width 12 height 12
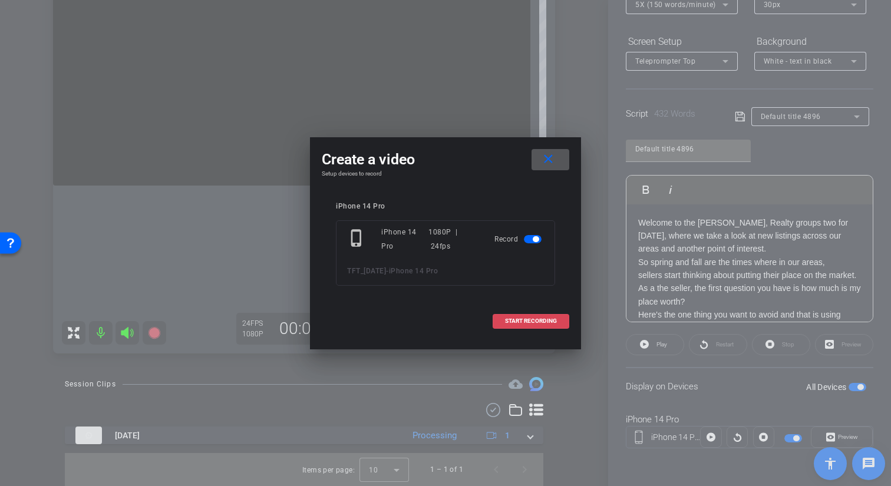
click at [562, 320] on span at bounding box center [530, 321] width 75 height 28
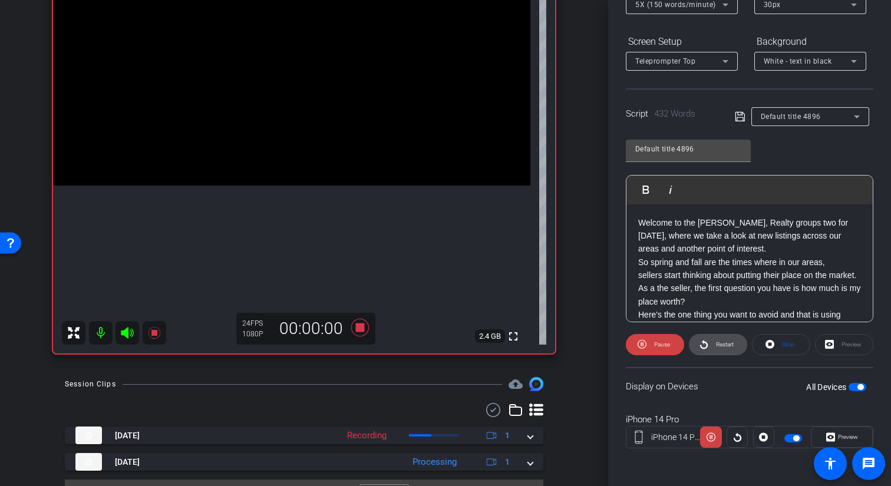
click at [706, 342] on icon at bounding box center [704, 344] width 8 height 9
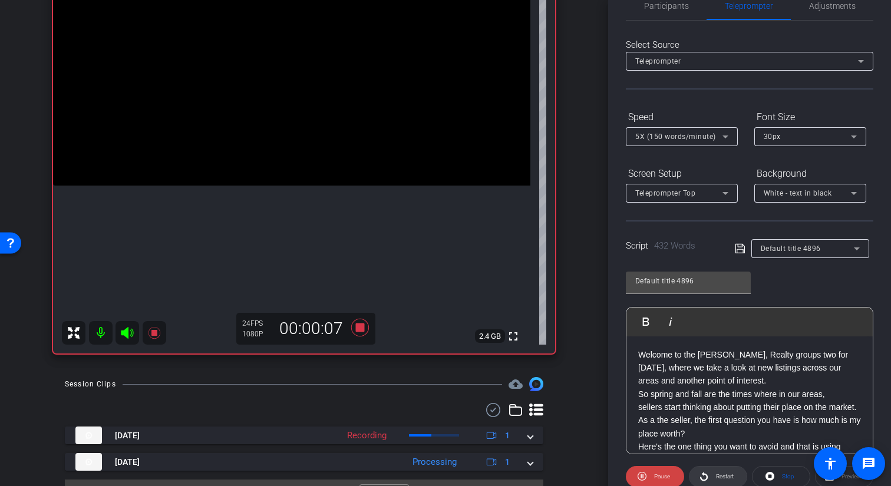
scroll to position [0, 0]
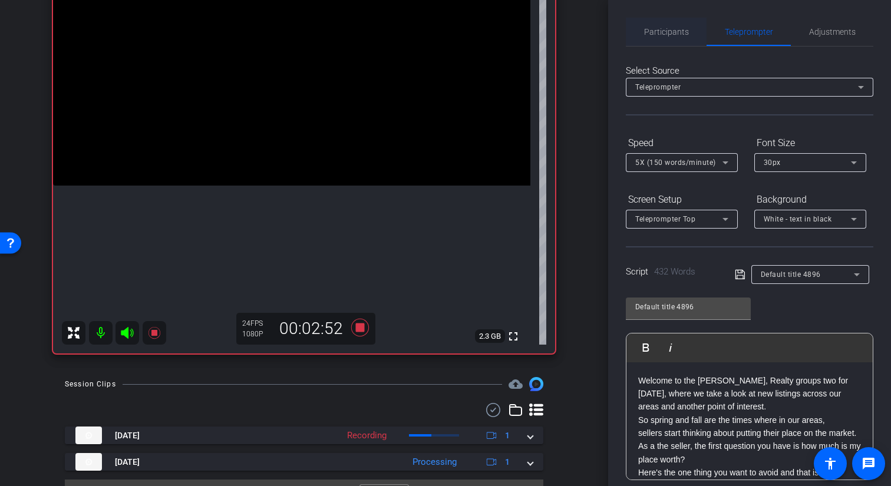
click at [672, 37] on span "Participants" at bounding box center [666, 32] width 45 height 28
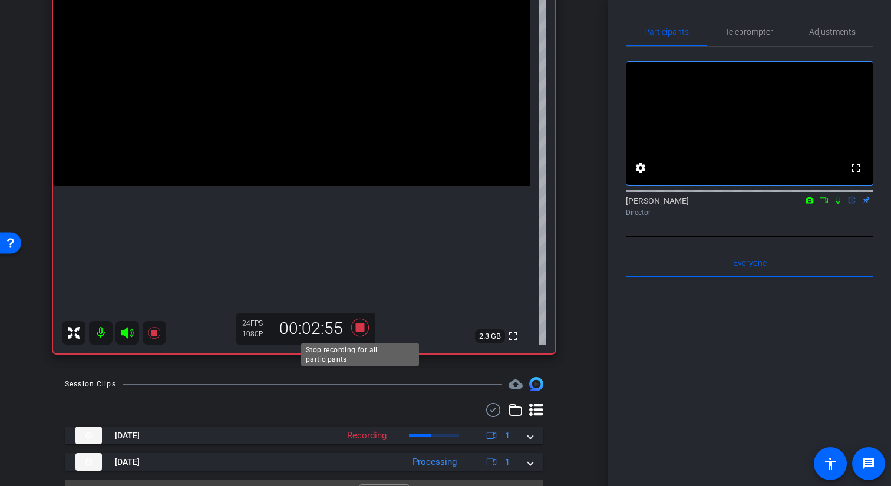
click at [362, 327] on icon at bounding box center [360, 328] width 18 height 18
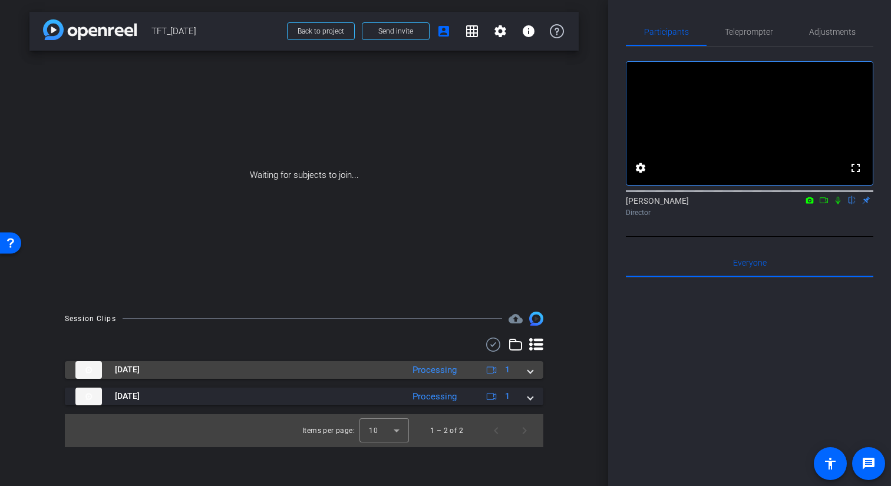
click at [530, 371] on span at bounding box center [530, 370] width 5 height 12
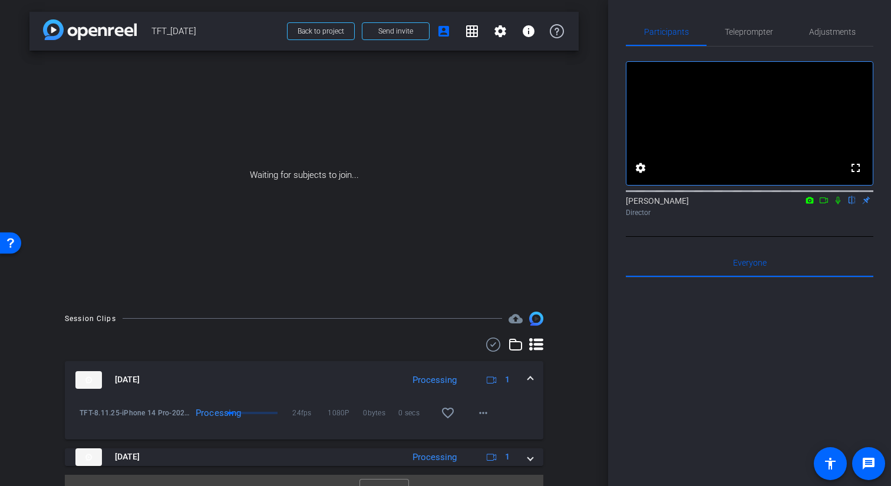
scroll to position [22, 0]
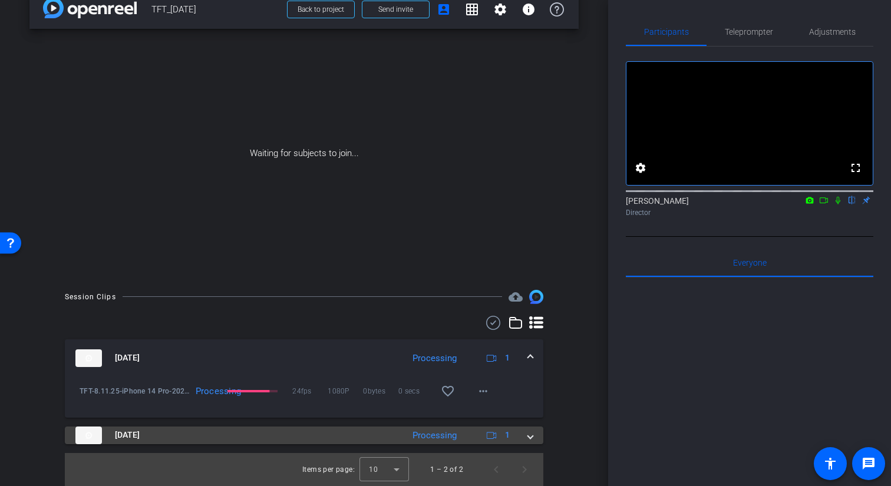
click at [530, 437] on span at bounding box center [530, 435] width 5 height 12
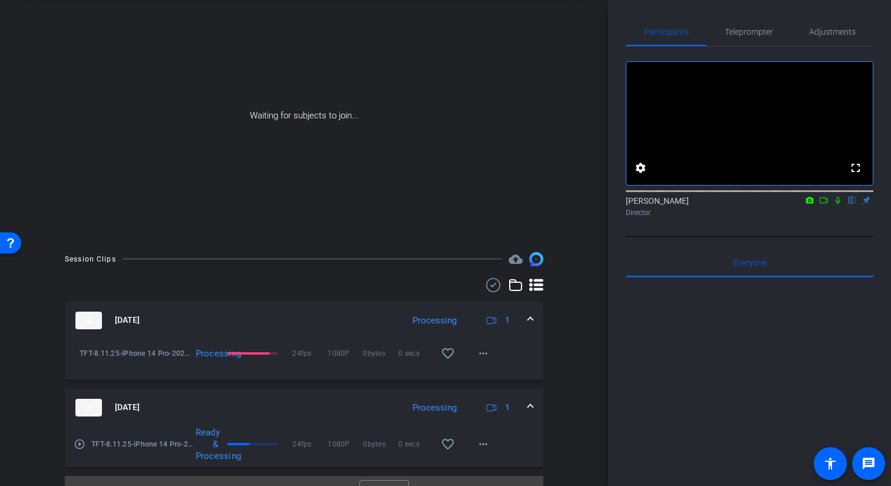
scroll to position [83, 0]
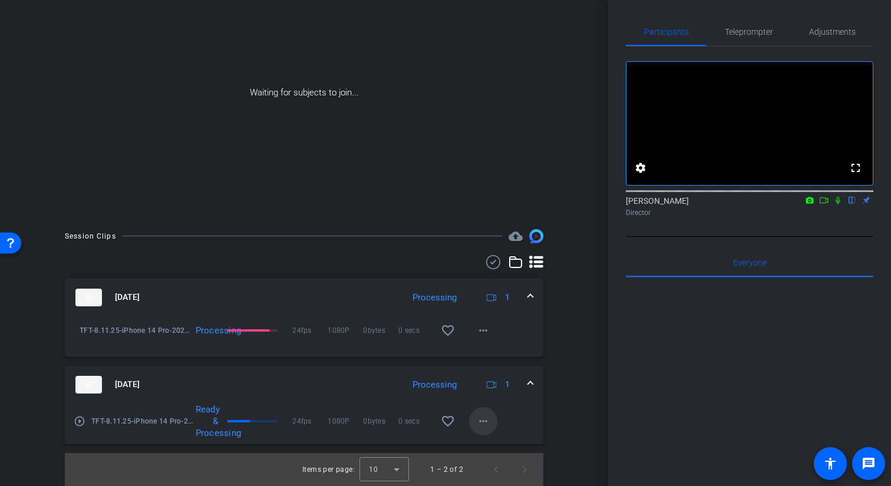
click at [489, 421] on mat-icon "more_horiz" at bounding box center [483, 421] width 14 height 14
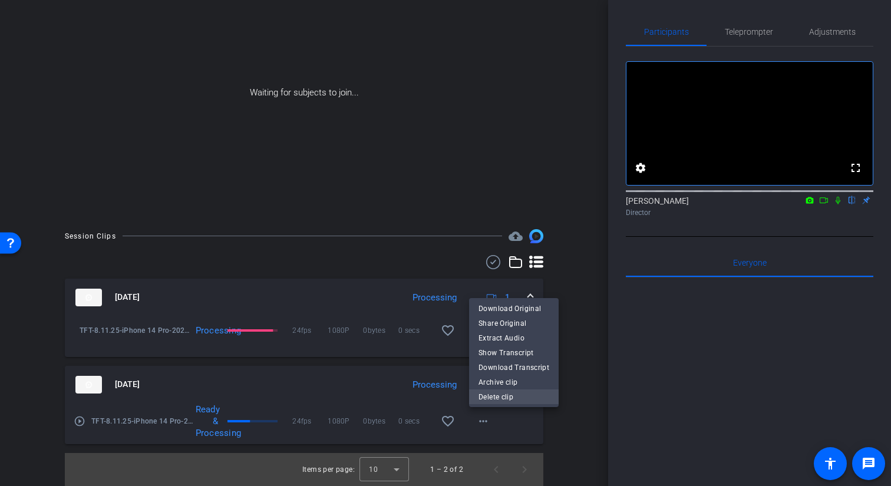
click at [498, 396] on span "Delete clip" at bounding box center [514, 397] width 71 height 14
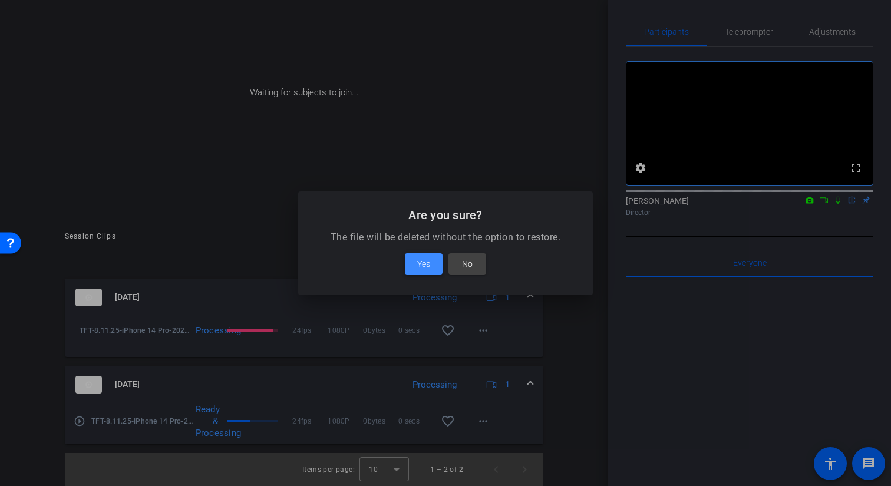
click at [430, 266] on span at bounding box center [424, 264] width 38 height 28
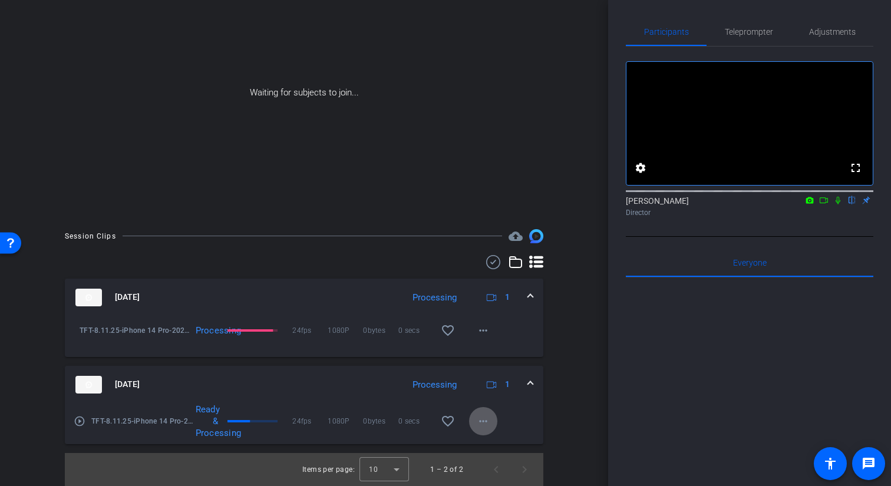
scroll to position [0, 0]
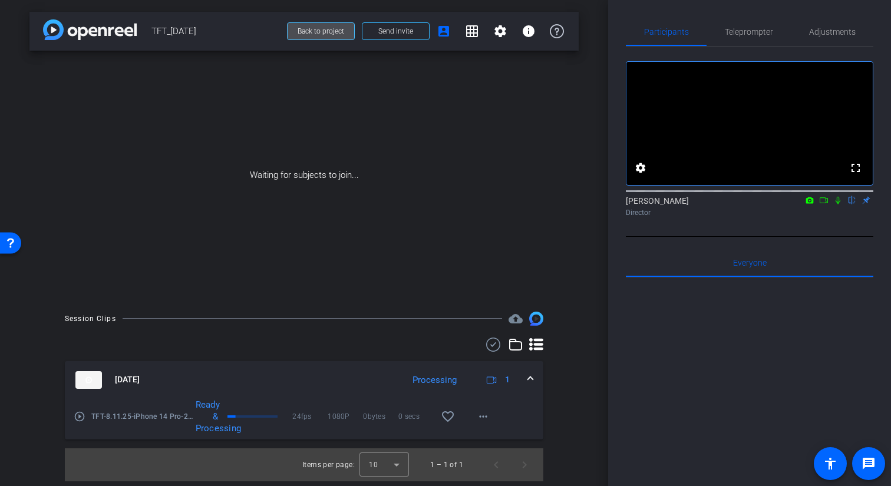
click at [315, 32] on span "Back to project" at bounding box center [321, 31] width 47 height 8
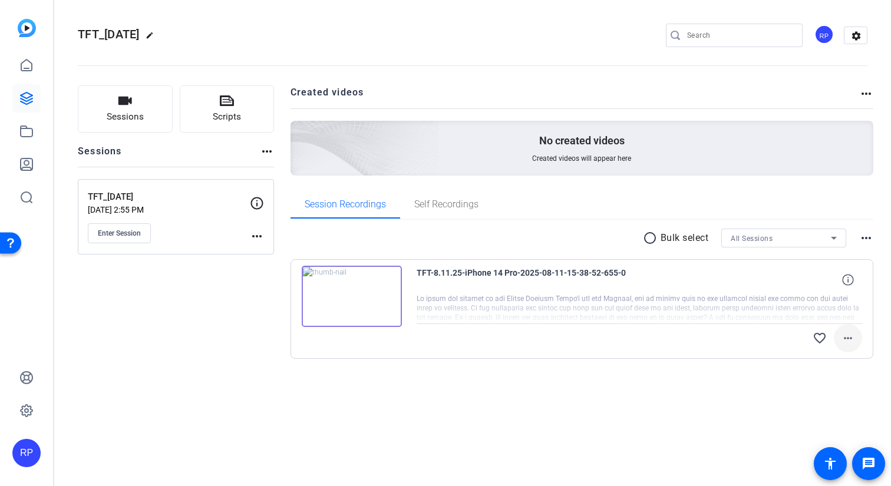
click at [845, 337] on mat-icon "more_horiz" at bounding box center [848, 338] width 14 height 14
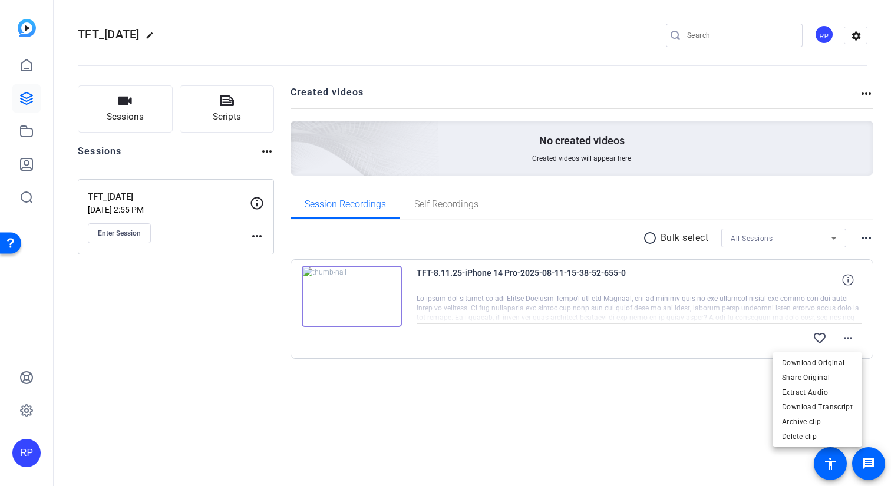
click at [697, 395] on div at bounding box center [445, 243] width 891 height 486
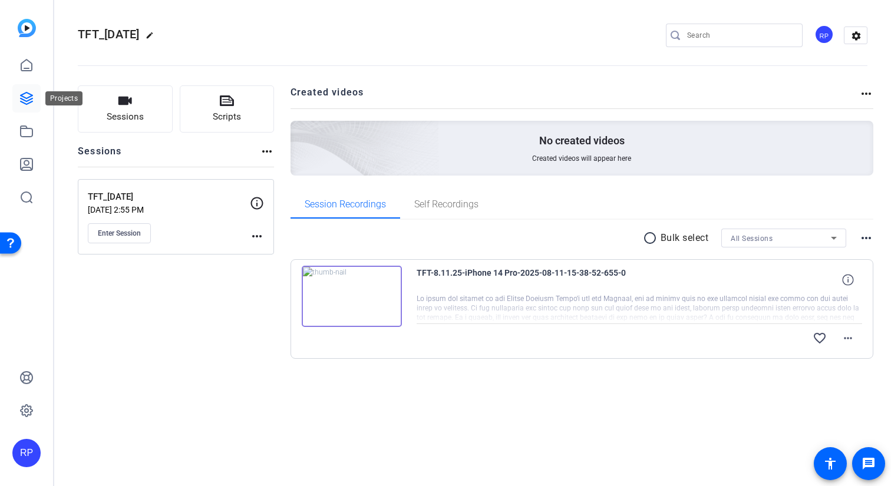
click at [32, 95] on icon at bounding box center [27, 99] width 12 height 12
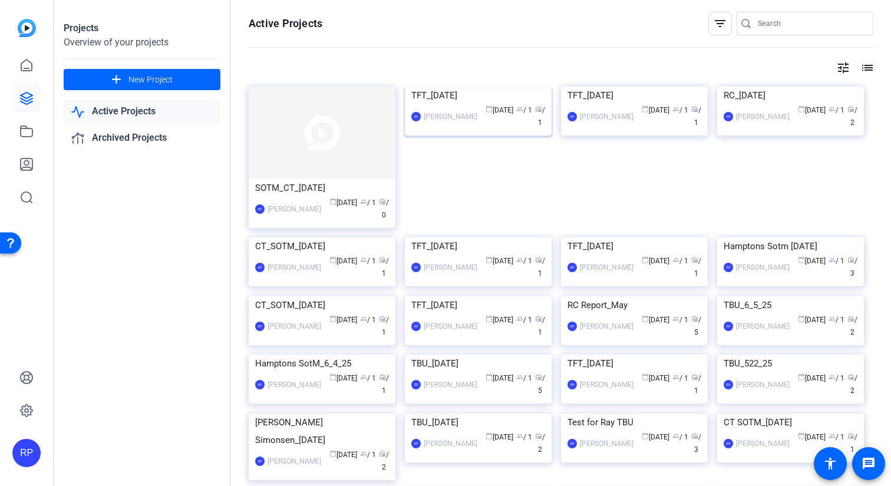
click at [459, 87] on img at bounding box center [478, 87] width 147 height 0
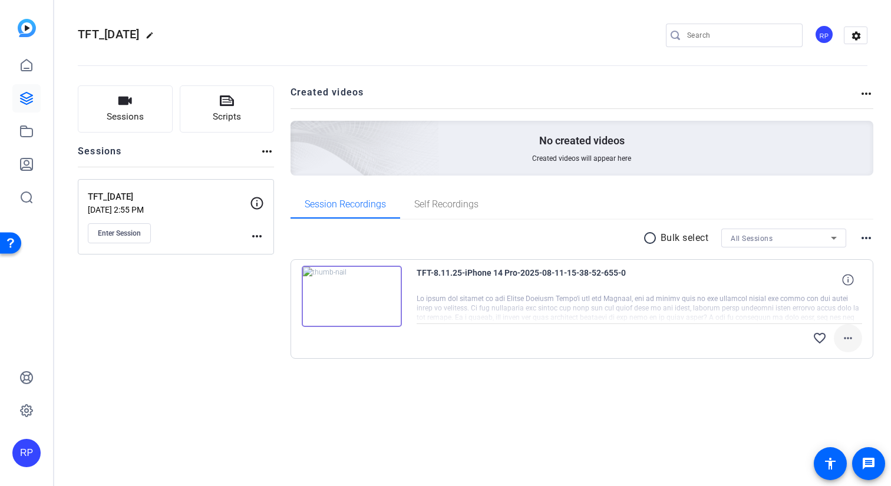
click at [849, 337] on mat-icon "more_horiz" at bounding box center [848, 338] width 14 height 14
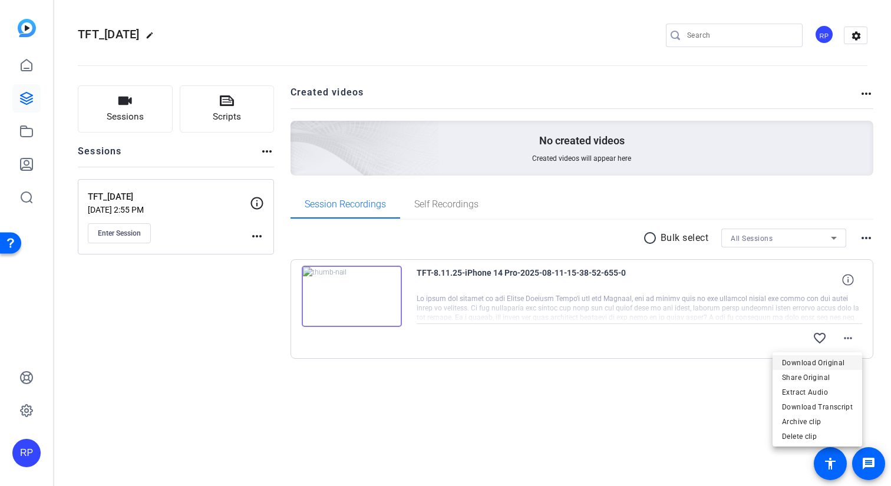
click at [815, 361] on span "Download Original" at bounding box center [817, 363] width 71 height 14
